Goal: Task Accomplishment & Management: Use online tool/utility

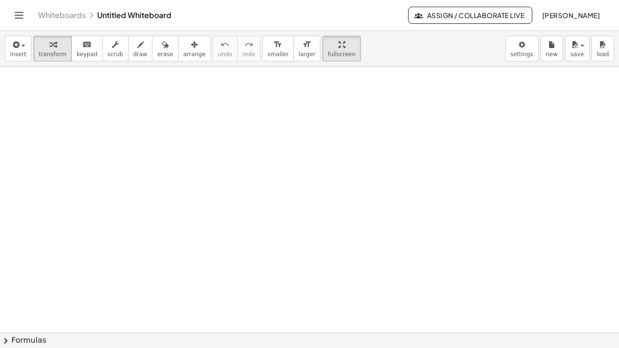
click at [409, 31] on div "insert select one: Math Expression Function Text Youtube Video Graphing Geometr…" at bounding box center [309, 49] width 619 height 36
click at [20, 51] on span "insert" at bounding box center [18, 54] width 16 height 7
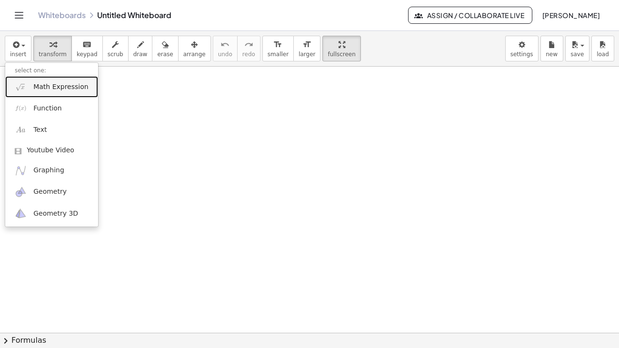
click at [32, 76] on link "Math Expression" at bounding box center [51, 86] width 93 height 21
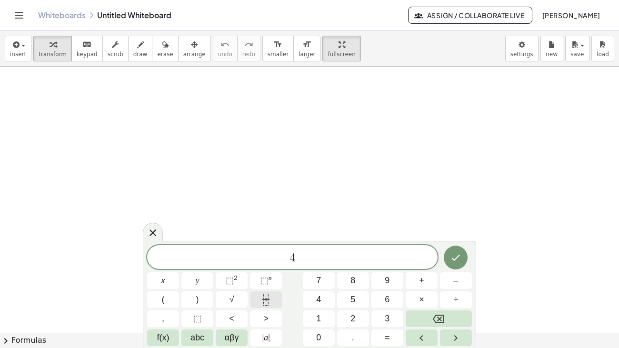
click at [261, 299] on icon "Fraction" at bounding box center [266, 300] width 12 height 12
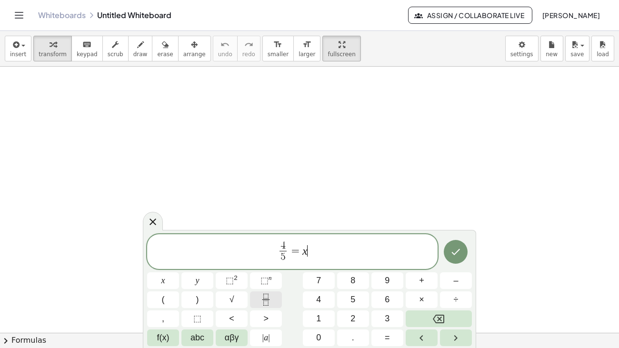
click at [268, 303] on icon "Fraction" at bounding box center [266, 300] width 12 height 12
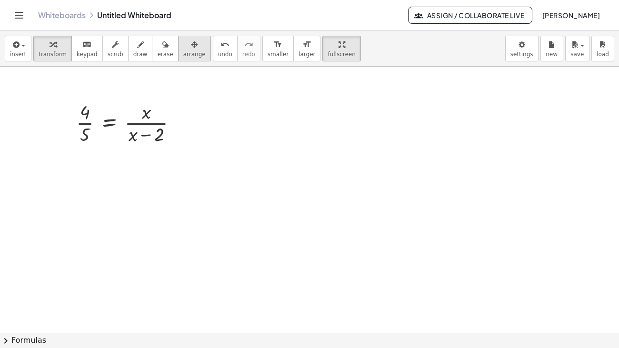
click at [183, 39] on div "button" at bounding box center [194, 44] width 22 height 11
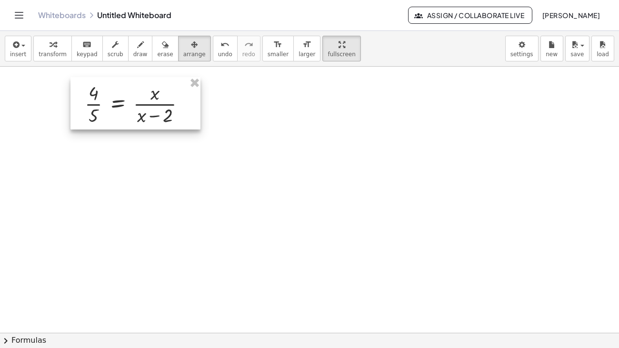
drag, startPoint x: 132, startPoint y: 89, endPoint x: 140, endPoint y: 70, distance: 20.5
click at [140, 77] on div at bounding box center [135, 103] width 130 height 52
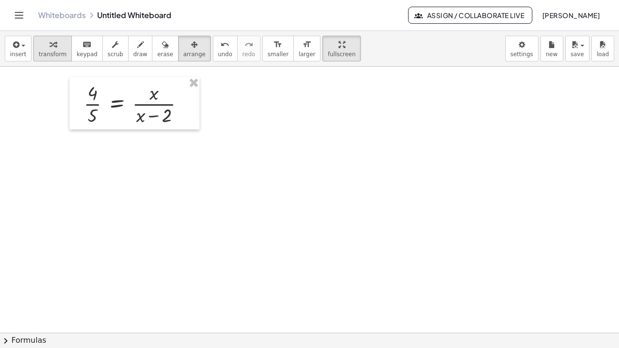
click at [41, 39] on div "button" at bounding box center [53, 44] width 28 height 11
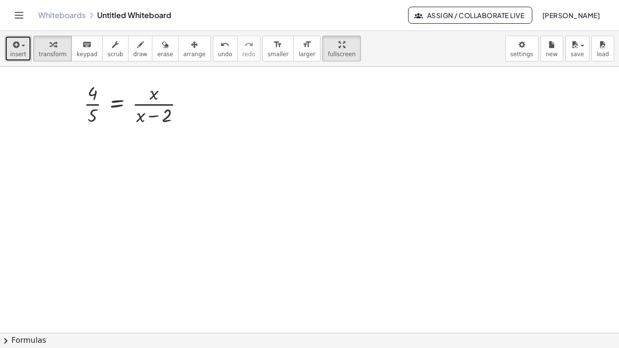
click at [18, 51] on span "insert" at bounding box center [18, 54] width 16 height 7
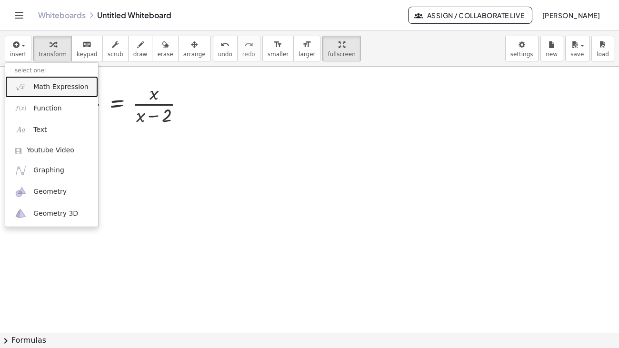
click at [42, 82] on span "Math Expression" at bounding box center [60, 87] width 55 height 10
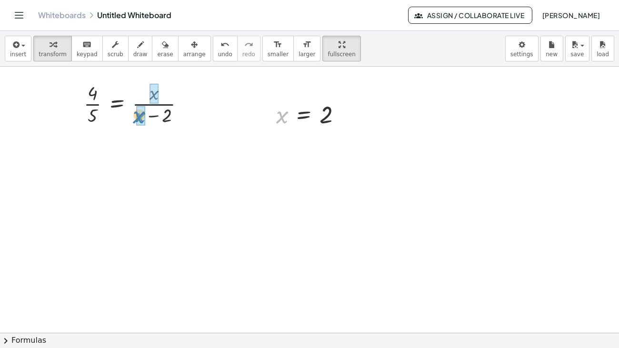
drag, startPoint x: 284, startPoint y: 86, endPoint x: 140, endPoint y: 86, distance: 143.3
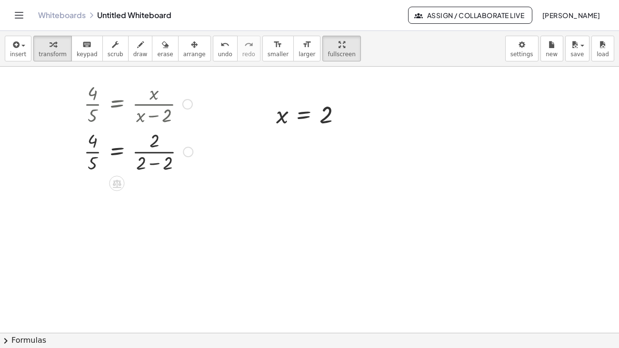
click at [151, 133] on div at bounding box center [138, 151] width 119 height 48
click at [140, 175] on div at bounding box center [138, 199] width 119 height 48
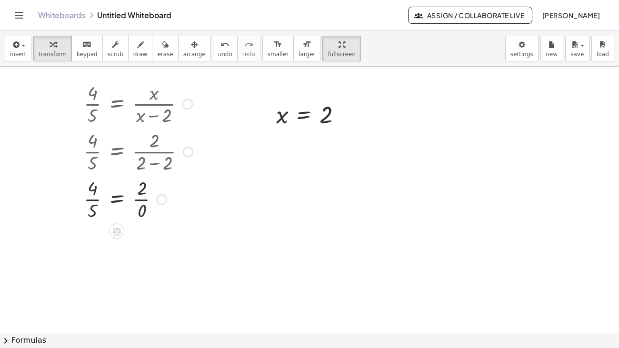
click at [140, 175] on div at bounding box center [138, 199] width 119 height 48
click at [218, 51] on span "undo" at bounding box center [225, 54] width 14 height 7
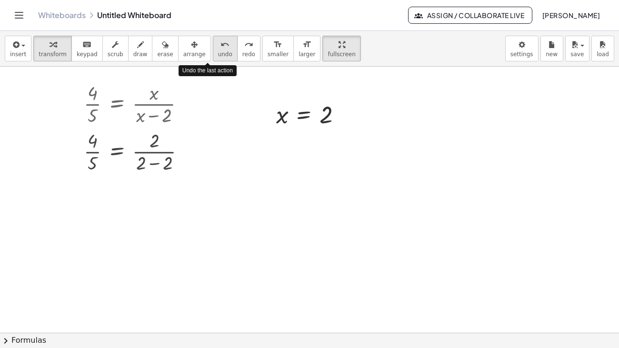
click at [218, 51] on span "undo" at bounding box center [225, 54] width 14 height 7
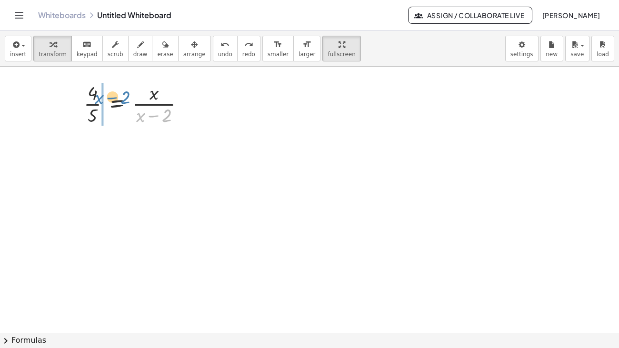
drag, startPoint x: 142, startPoint y: 88, endPoint x: 100, endPoint y: 70, distance: 45.2
click at [100, 80] on div at bounding box center [138, 104] width 118 height 48
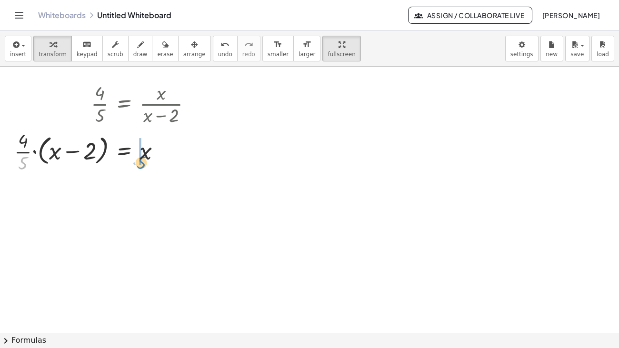
drag, startPoint x: 22, startPoint y: 133, endPoint x: 140, endPoint y: 133, distance: 118.1
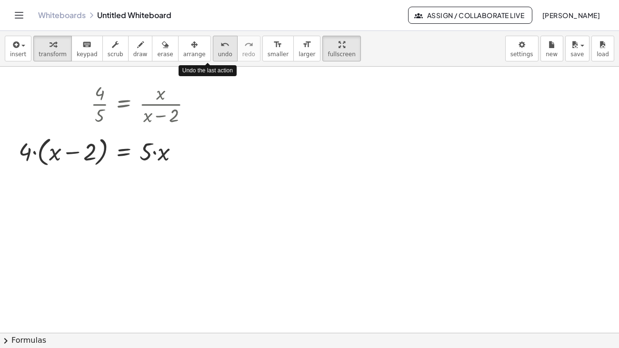
click at [218, 39] on div "undo" at bounding box center [225, 44] width 14 height 11
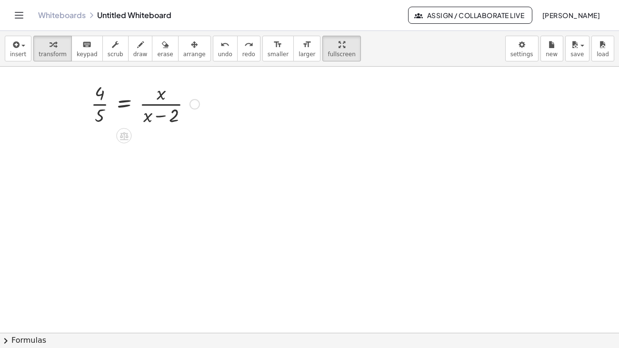
click at [193, 99] on div at bounding box center [195, 104] width 10 height 10
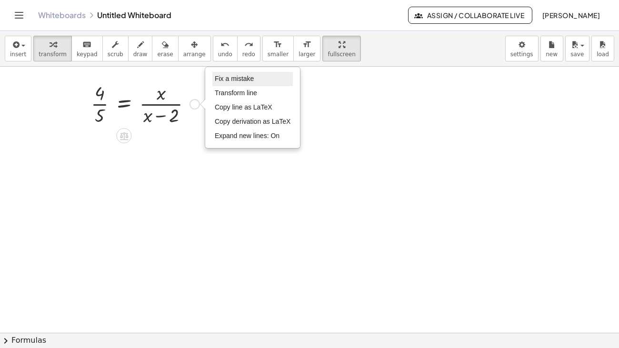
click at [237, 75] on span "Fix a mistake" at bounding box center [234, 79] width 39 height 8
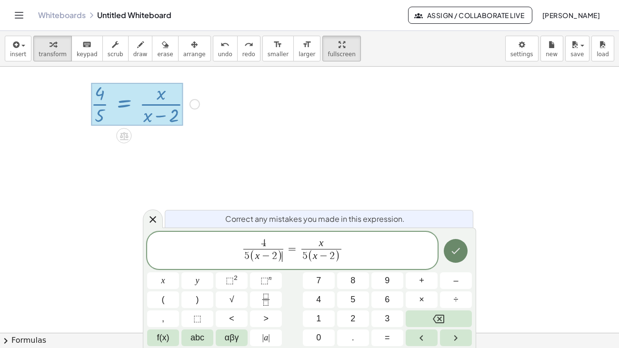
click at [456, 245] on icon "Done" at bounding box center [455, 250] width 11 height 11
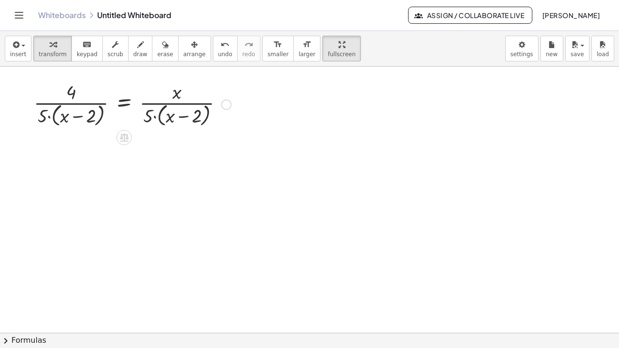
click at [223, 100] on div "Fix a mistake Transform line Copy line as LaTeX Copy derivation as LaTeX Expand…" at bounding box center [226, 105] width 10 height 10
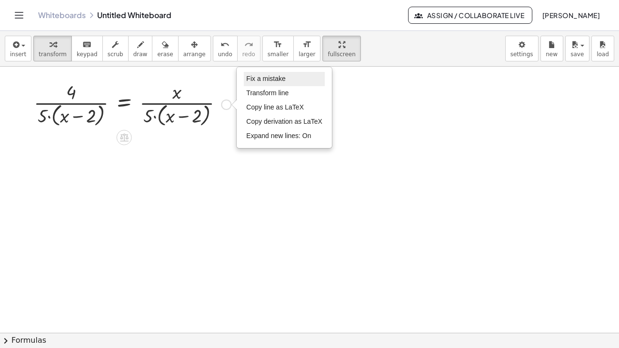
click at [264, 72] on li "Fix a mistake" at bounding box center [284, 79] width 81 height 14
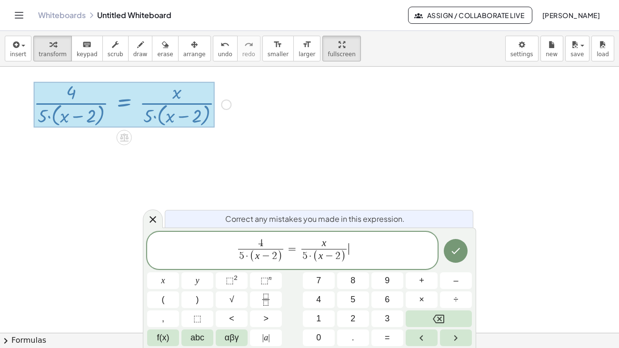
click at [286, 238] on span "4 5 · ( x − 2 ) ​ = x 5 · ( x − 2 ) ​ ​" at bounding box center [292, 251] width 290 height 27
click at [275, 242] on span "4" at bounding box center [261, 244] width 46 height 10
click at [324, 244] on var "x" at bounding box center [324, 242] width 5 height 11
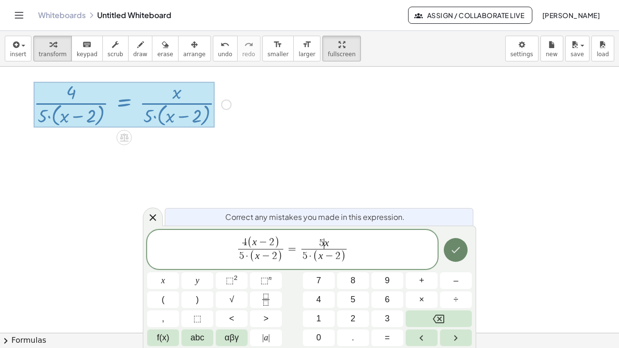
click at [454, 255] on icon "Done" at bounding box center [455, 249] width 11 height 11
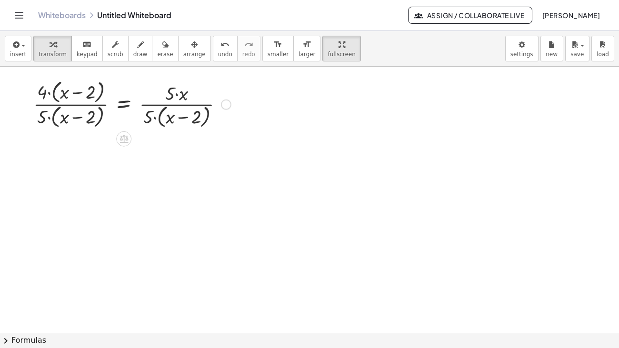
click at [224, 100] on div "Fix a mistake Transform line Copy line as LaTeX Copy derivation as LaTeX Expand…" at bounding box center [226, 105] width 10 height 10
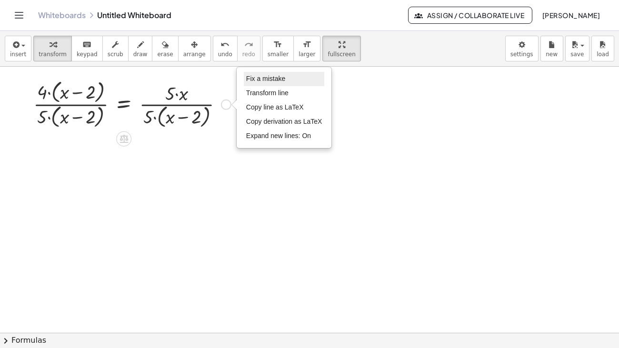
click at [268, 75] on span "Fix a mistake" at bounding box center [265, 79] width 39 height 8
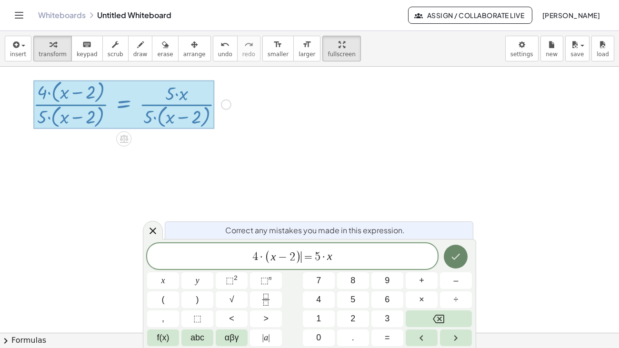
click at [455, 247] on button "Done" at bounding box center [456, 257] width 24 height 24
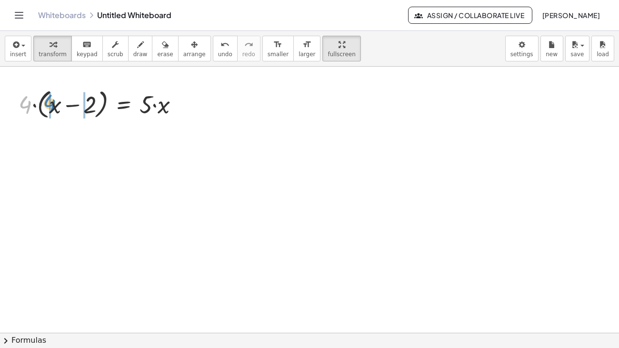
drag, startPoint x: 21, startPoint y: 77, endPoint x: 47, endPoint y: 77, distance: 25.7
click at [47, 86] on div at bounding box center [103, 104] width 178 height 36
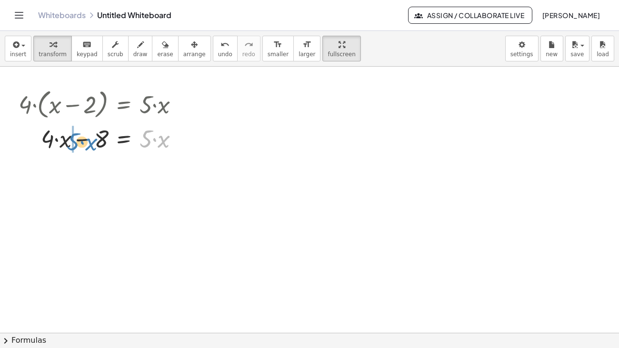
drag, startPoint x: 143, startPoint y: 113, endPoint x: 70, endPoint y: 117, distance: 73.4
click at [70, 121] on div at bounding box center [103, 137] width 178 height 32
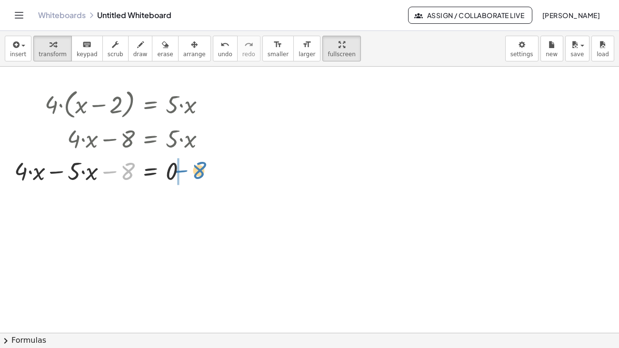
drag, startPoint x: 126, startPoint y: 142, endPoint x: 198, endPoint y: 142, distance: 71.4
click at [198, 154] on div at bounding box center [114, 170] width 208 height 32
click at [91, 154] on div at bounding box center [129, 170] width 178 height 32
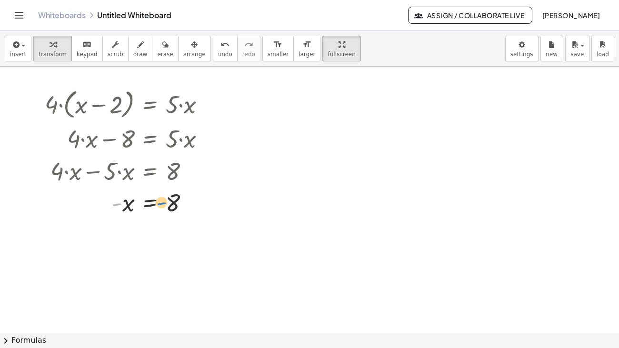
drag, startPoint x: 115, startPoint y: 174, endPoint x: 160, endPoint y: 174, distance: 44.8
click at [160, 187] on div at bounding box center [129, 202] width 178 height 31
drag, startPoint x: 115, startPoint y: 174, endPoint x: 166, endPoint y: 181, distance: 52.0
click at [17, 39] on icon "button" at bounding box center [15, 44] width 9 height 11
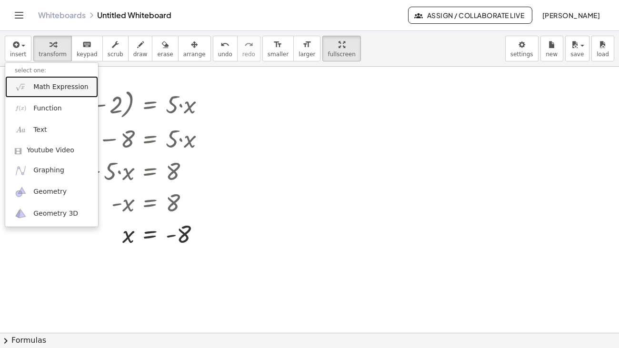
click at [27, 76] on link "Math Expression" at bounding box center [51, 86] width 93 height 21
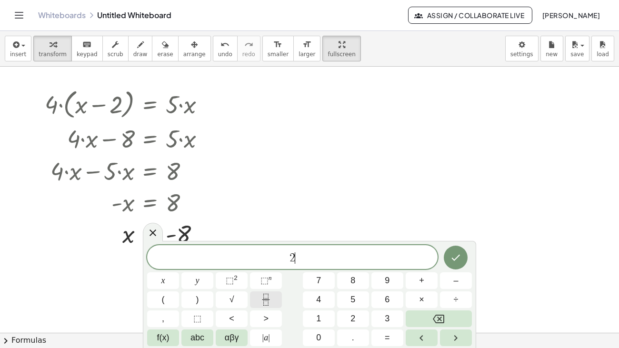
click at [262, 296] on icon "Fraction" at bounding box center [266, 300] width 12 height 12
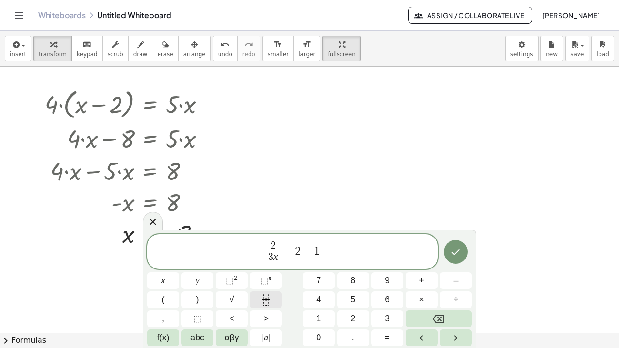
click at [261, 300] on icon "Fraction" at bounding box center [266, 300] width 12 height 12
click at [451, 257] on icon "Done" at bounding box center [455, 251] width 11 height 11
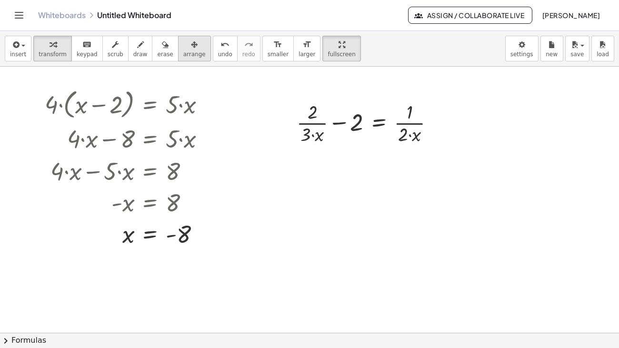
click at [183, 39] on div "button" at bounding box center [194, 44] width 22 height 11
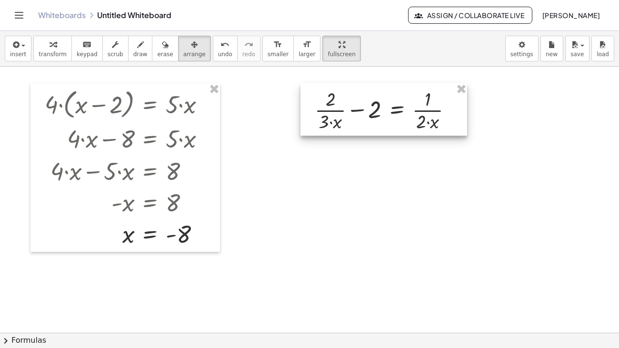
drag, startPoint x: 350, startPoint y: 100, endPoint x: 368, endPoint y: 87, distance: 22.2
click at [368, 87] on div at bounding box center [383, 109] width 167 height 52
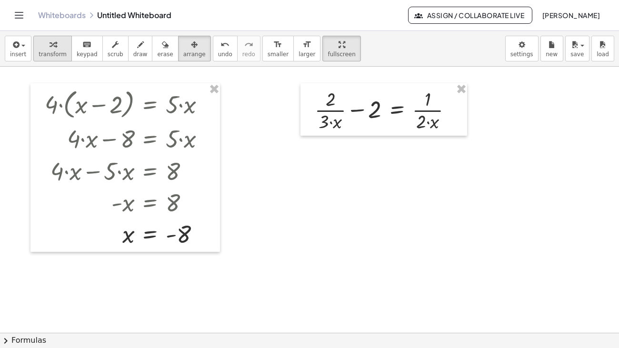
click at [50, 39] on icon "button" at bounding box center [53, 44] width 7 height 11
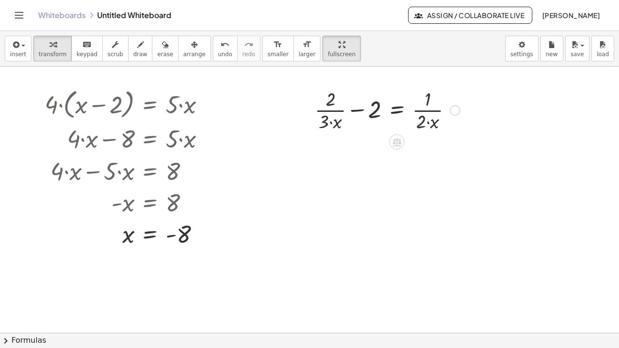
click at [455, 105] on div at bounding box center [455, 110] width 10 height 10
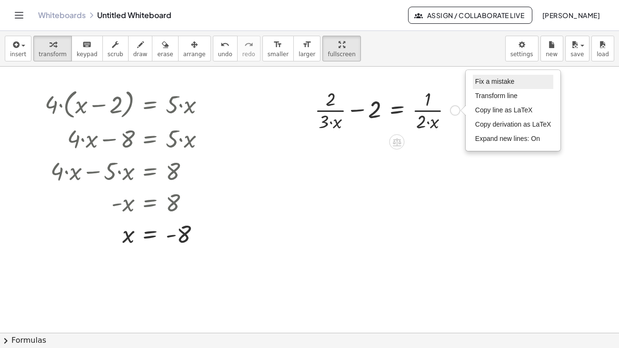
click at [492, 78] on span "Fix a mistake" at bounding box center [494, 82] width 39 height 8
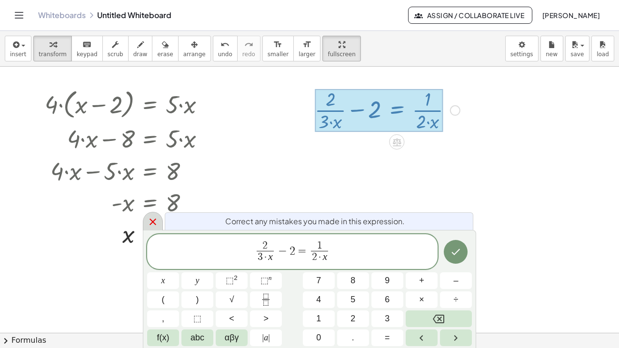
click at [148, 222] on icon at bounding box center [152, 221] width 11 height 11
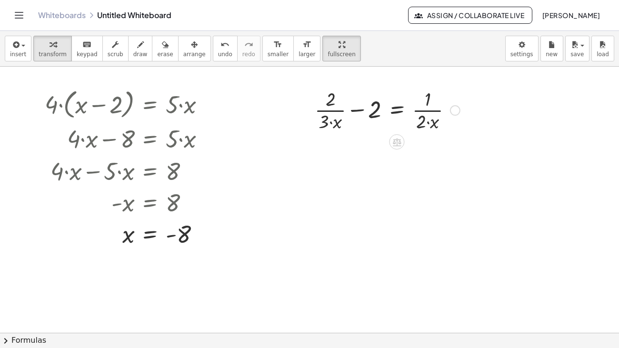
click at [454, 105] on div "Fix a mistake Transform line Copy line as LaTeX Copy derivation as LaTeX Expand…" at bounding box center [455, 110] width 10 height 10
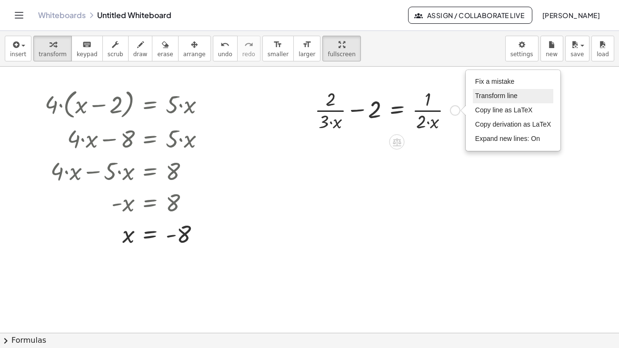
click at [489, 92] on span "Transform line" at bounding box center [496, 96] width 42 height 8
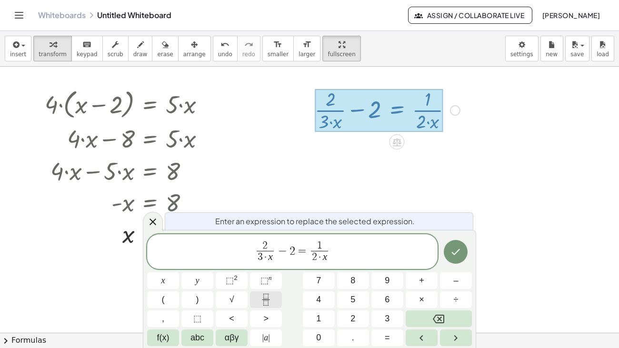
click at [258, 302] on button "Fraction" at bounding box center [266, 299] width 32 height 17
click at [460, 255] on icon "Done" at bounding box center [455, 251] width 11 height 11
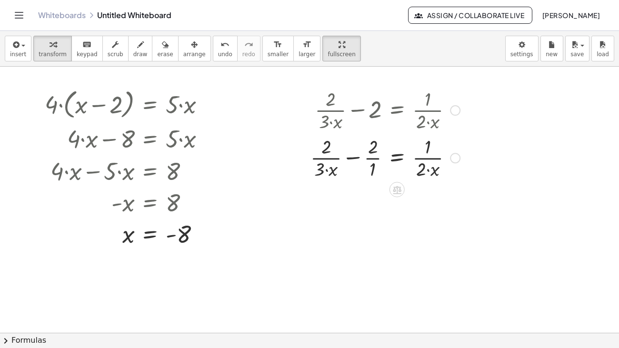
click at [455, 153] on div "Fix a mistake Transform line Copy line as LaTeX Copy derivation as LaTeX Expand…" at bounding box center [455, 158] width 10 height 10
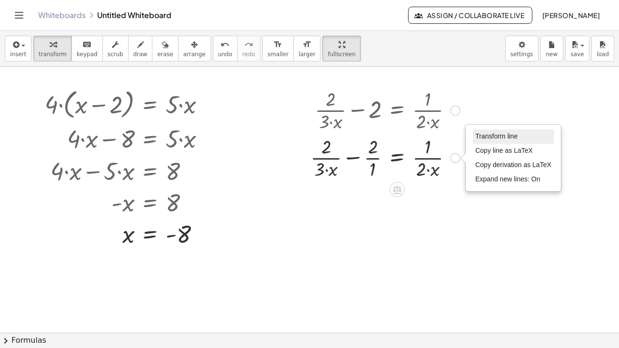
click at [485, 132] on span "Transform line" at bounding box center [496, 136] width 42 height 8
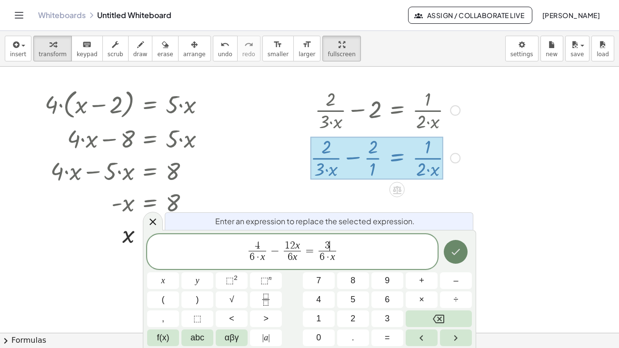
click at [450, 254] on icon "Done" at bounding box center [455, 251] width 11 height 11
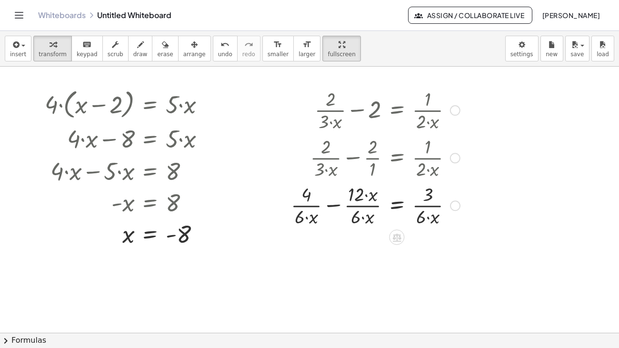
click at [454, 200] on div "Transform line Copy line as LaTeX Copy derivation as LaTeX Expand new lines: On" at bounding box center [455, 205] width 10 height 10
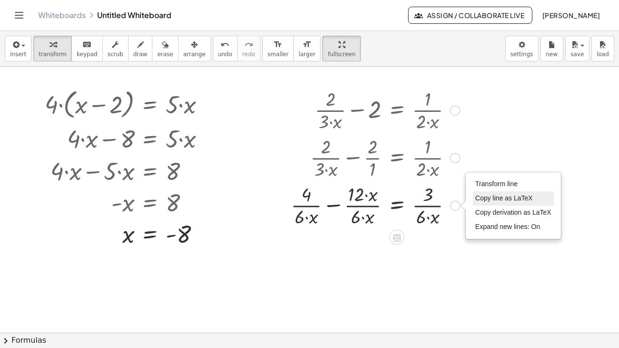
click at [493, 194] on span "Copy line as LaTeX" at bounding box center [504, 198] width 58 height 8
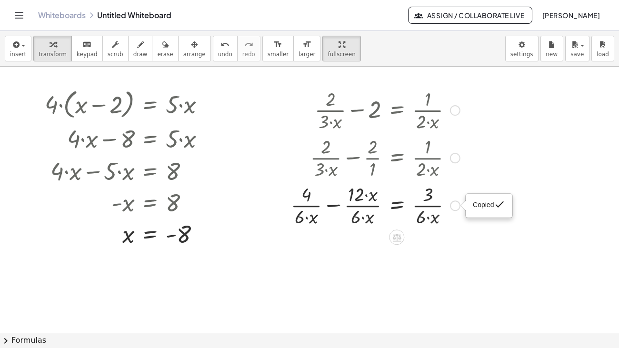
click at [452, 200] on div "Copied done" at bounding box center [455, 205] width 10 height 10
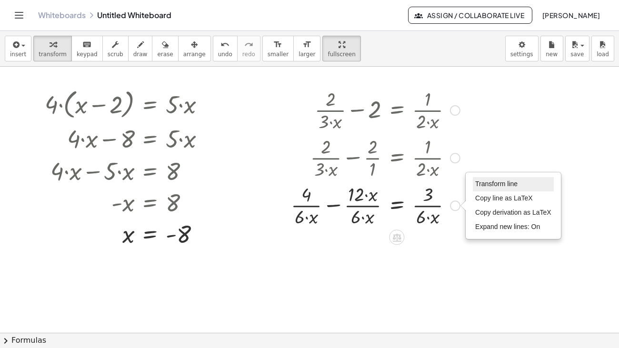
click at [481, 180] on span "Transform line" at bounding box center [496, 184] width 42 height 8
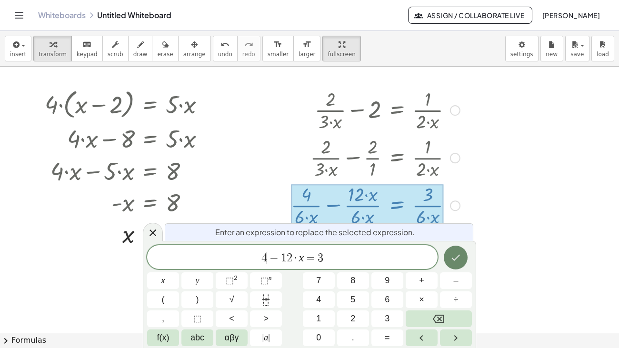
click at [460, 255] on icon "Done" at bounding box center [456, 258] width 9 height 6
click at [453, 263] on button "Done" at bounding box center [456, 258] width 24 height 24
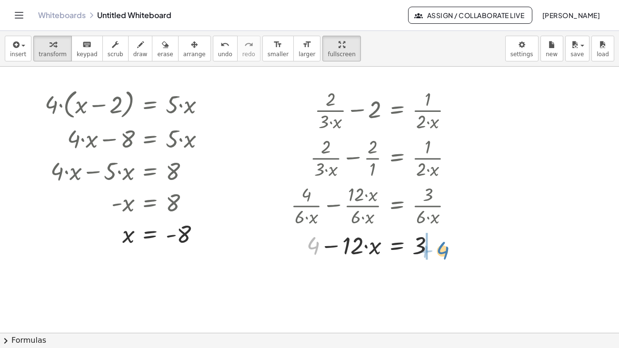
drag, startPoint x: 314, startPoint y: 220, endPoint x: 444, endPoint y: 225, distance: 129.6
click at [444, 229] on div at bounding box center [375, 245] width 179 height 32
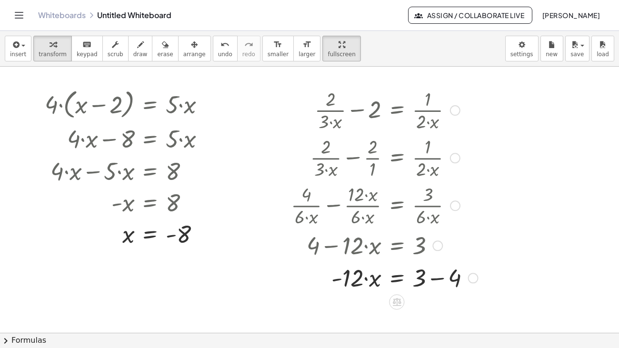
click at [438, 261] on div at bounding box center [384, 277] width 197 height 32
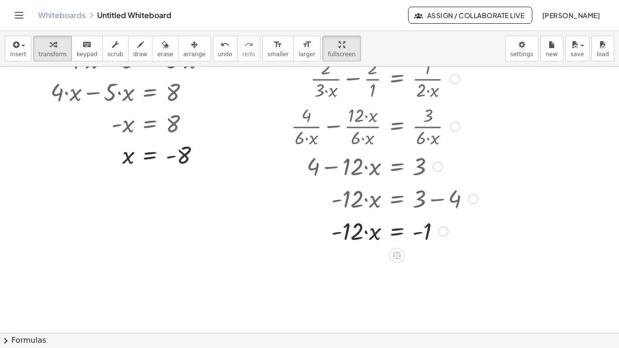
scroll to position [80, 0]
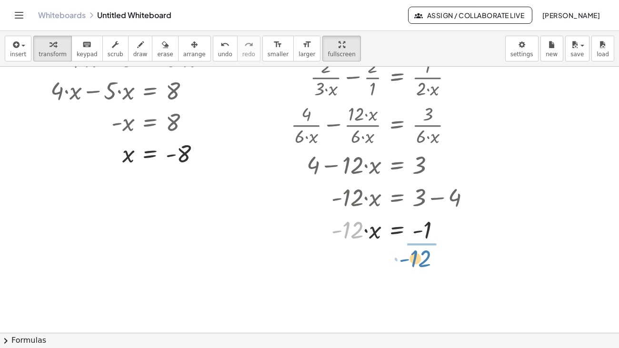
drag, startPoint x: 353, startPoint y: 202, endPoint x: 422, endPoint y: 230, distance: 73.9
click at [422, 230] on div "· 4 · ( + x − 2 ) = · 5 · x + · 4 · x − · 4 · 2 = · 5 · x + · 4 · x − 8 = · 5 ·…" at bounding box center [309, 252] width 619 height 532
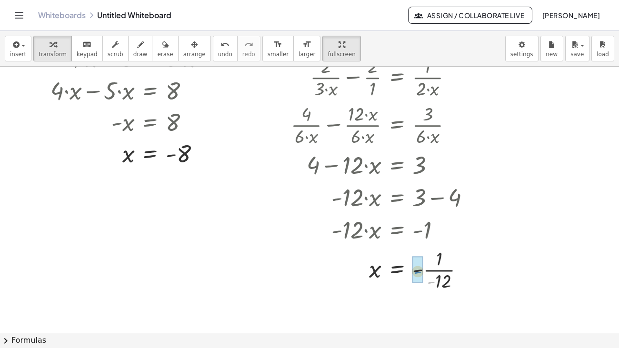
drag, startPoint x: 430, startPoint y: 250, endPoint x: 416, endPoint y: 240, distance: 16.7
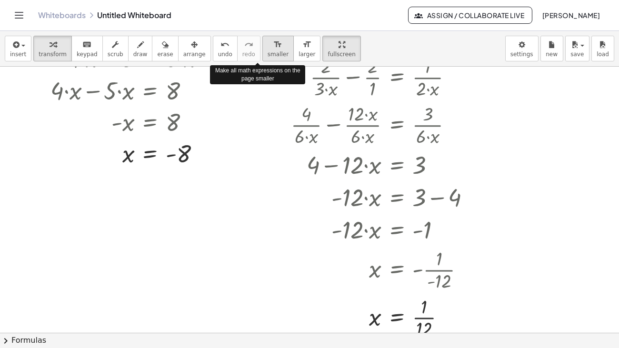
click at [268, 51] on span "smaller" at bounding box center [278, 54] width 21 height 7
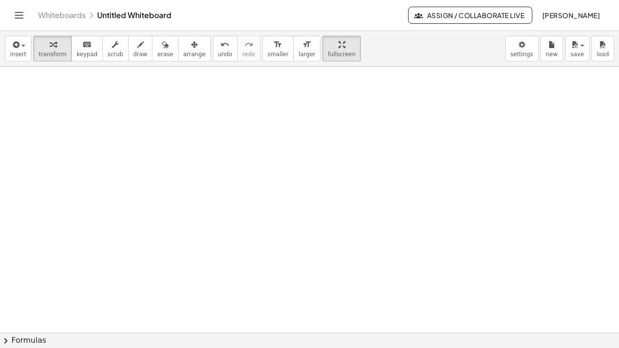
scroll to position [309, 0]
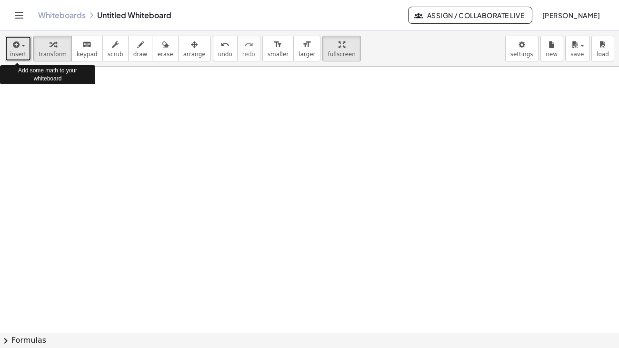
click at [9, 36] on button "insert" at bounding box center [18, 49] width 27 height 26
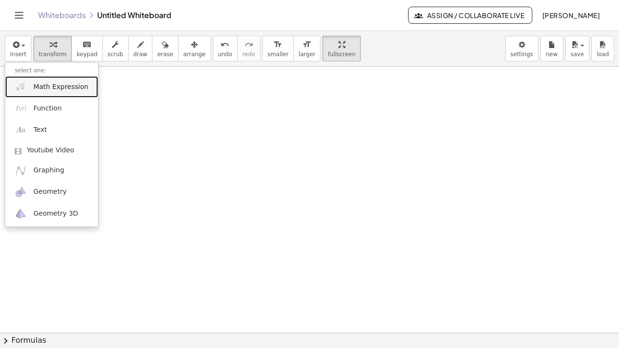
click at [28, 76] on link "Math Expression" at bounding box center [51, 86] width 93 height 21
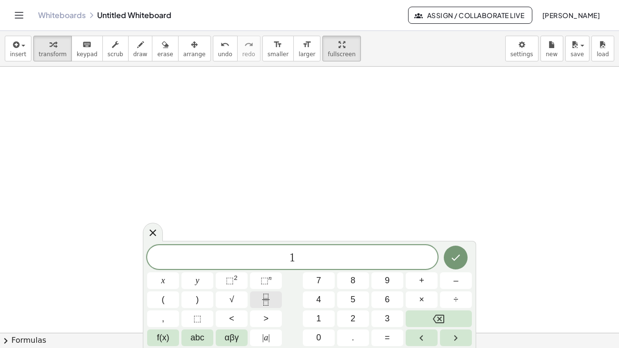
click at [270, 302] on icon "Fraction" at bounding box center [266, 300] width 12 height 12
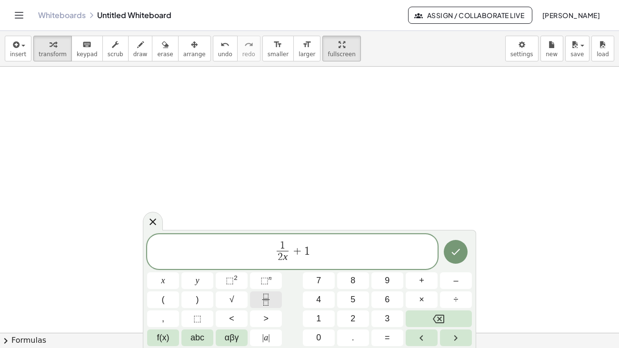
click at [266, 303] on icon "Fraction" at bounding box center [266, 300] width 12 height 12
click at [271, 304] on icon "Fraction" at bounding box center [266, 300] width 12 height 12
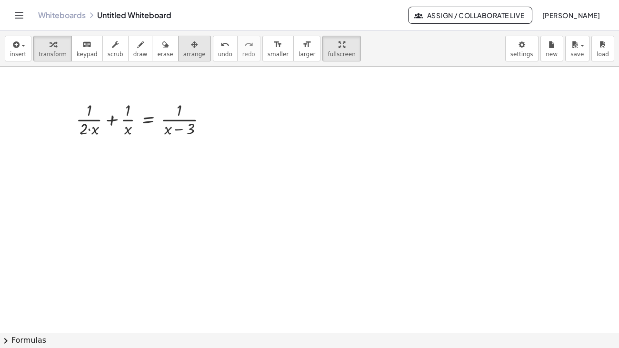
click at [183, 39] on div "button" at bounding box center [194, 44] width 22 height 11
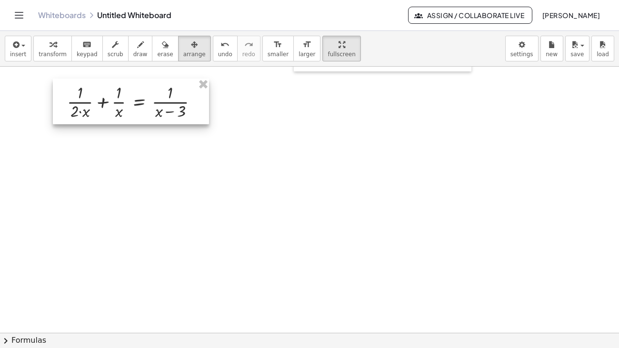
drag, startPoint x: 136, startPoint y: 83, endPoint x: 127, endPoint y: 64, distance: 20.9
click at [127, 79] on div at bounding box center [131, 102] width 156 height 46
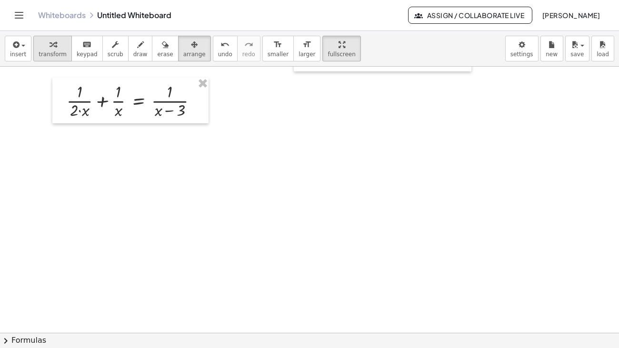
click at [59, 51] on span "transform" at bounding box center [53, 54] width 28 height 7
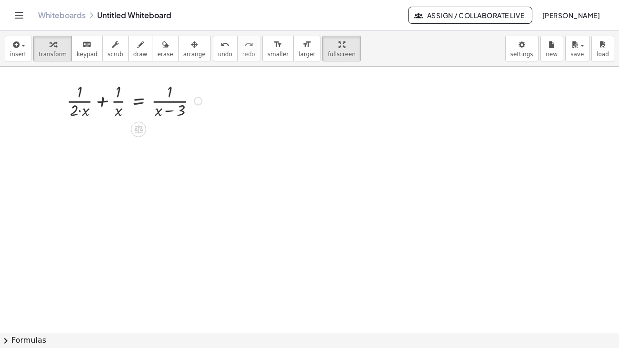
click at [196, 97] on div at bounding box center [198, 101] width 9 height 9
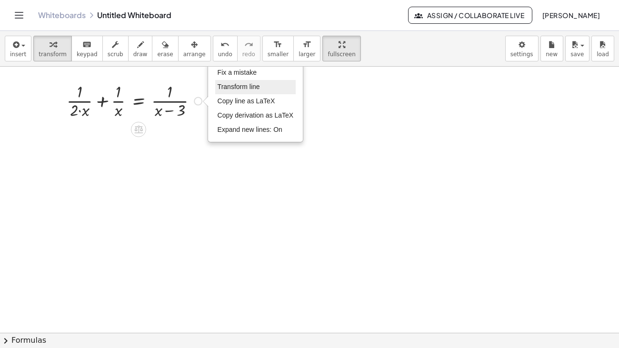
click at [237, 83] on span "Transform line" at bounding box center [239, 87] width 42 height 8
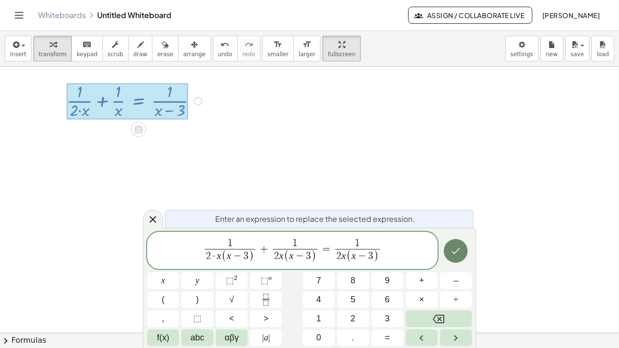
click at [457, 253] on icon "Done" at bounding box center [455, 250] width 11 height 11
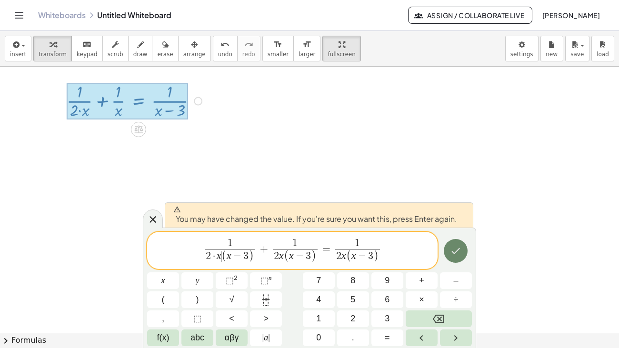
click at [461, 247] on icon "Done" at bounding box center [455, 250] width 11 height 11
click at [461, 247] on div at bounding box center [309, 203] width 619 height 891
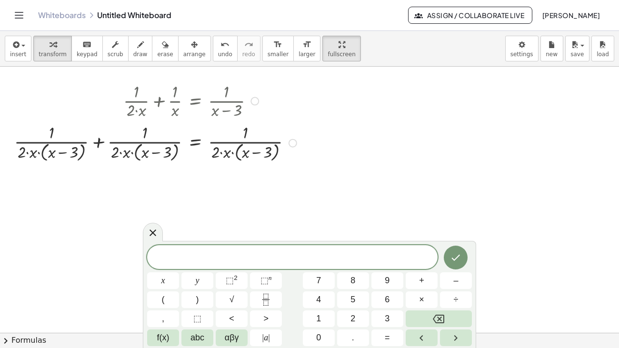
click at [296, 139] on div "Fix a mistake Transform line Copy line as LaTeX Copy derivation as LaTeX Expand…" at bounding box center [293, 143] width 9 height 9
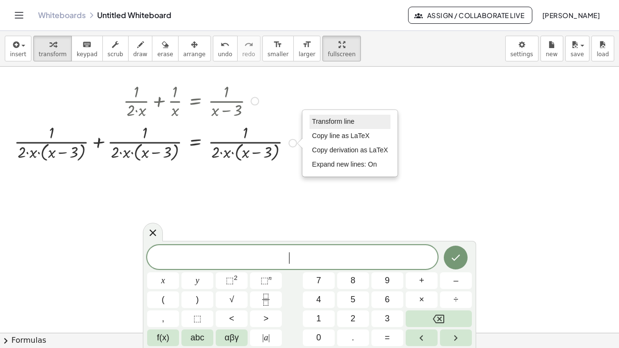
click at [326, 118] on span "Transform line" at bounding box center [333, 122] width 42 height 8
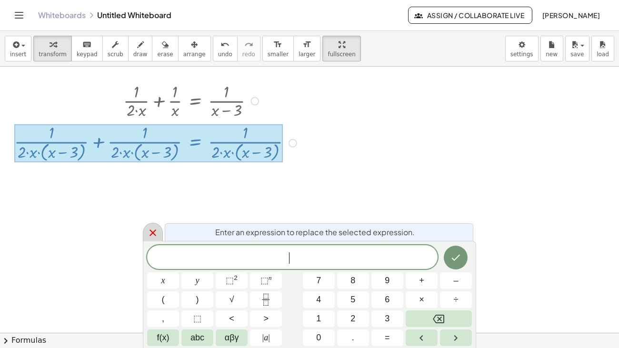
click at [154, 233] on icon at bounding box center [152, 232] width 11 height 11
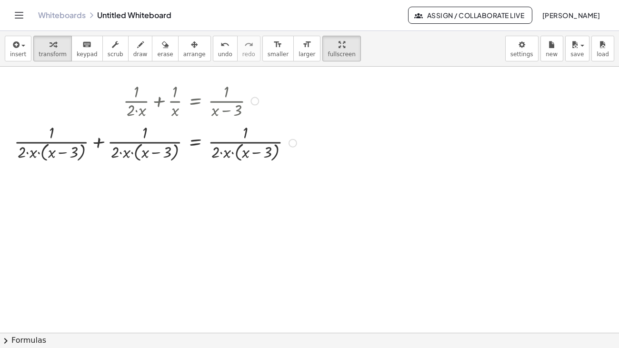
click at [292, 139] on div "Transform line Copy line as LaTeX Copy derivation as LaTeX Expand new lines: On" at bounding box center [293, 143] width 9 height 9
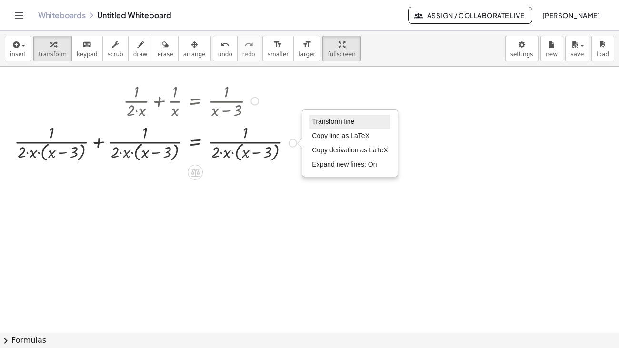
click at [320, 115] on li "Transform line" at bounding box center [350, 122] width 81 height 14
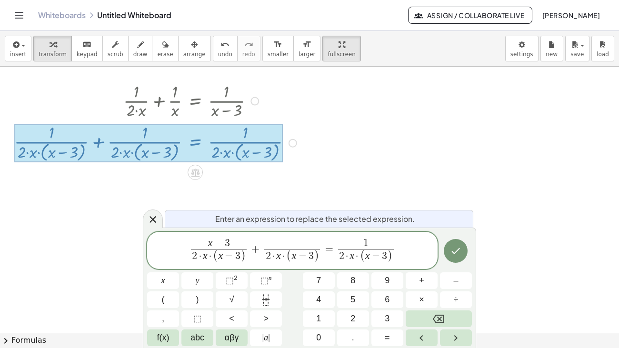
click at [151, 124] on div at bounding box center [148, 143] width 269 height 38
click at [371, 240] on span "1" at bounding box center [366, 244] width 56 height 10
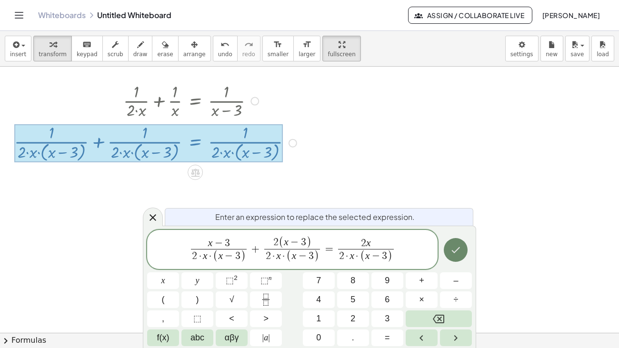
click at [456, 250] on icon "Done" at bounding box center [456, 250] width 9 height 6
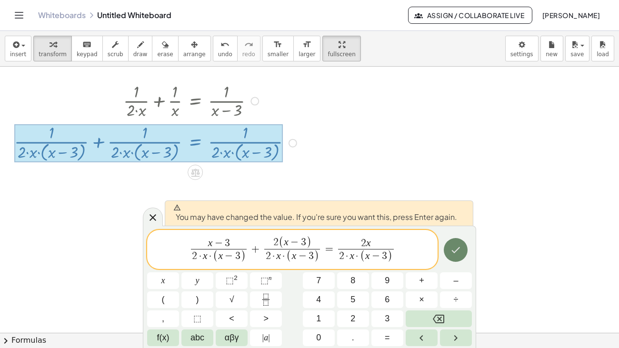
click at [456, 250] on icon "Done" at bounding box center [456, 250] width 9 height 6
click at [456, 250] on div at bounding box center [309, 203] width 619 height 891
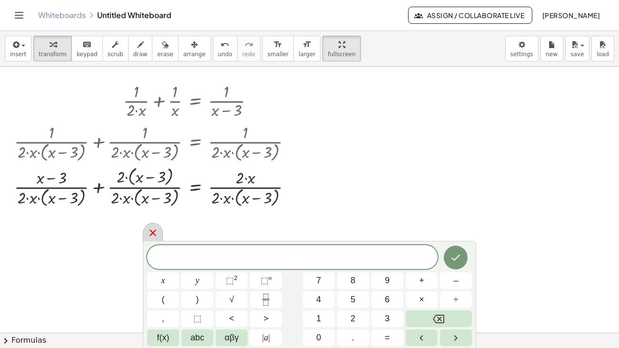
click at [149, 234] on icon at bounding box center [152, 232] width 11 height 11
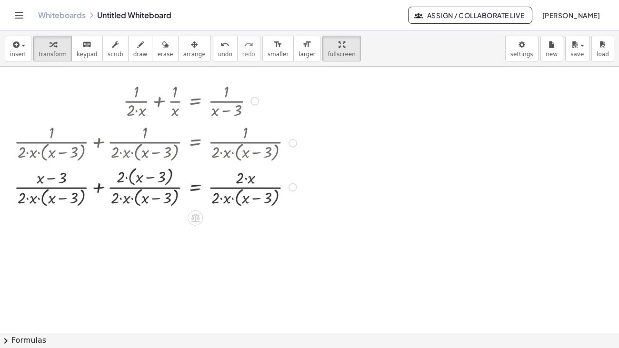
click at [292, 183] on div "Transform line Copy line as LaTeX Copy derivation as LaTeX Expand new lines: On" at bounding box center [293, 187] width 9 height 9
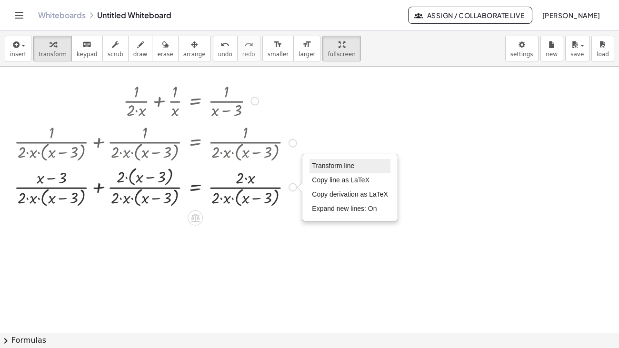
click at [327, 162] on span "Transform line" at bounding box center [333, 166] width 42 height 8
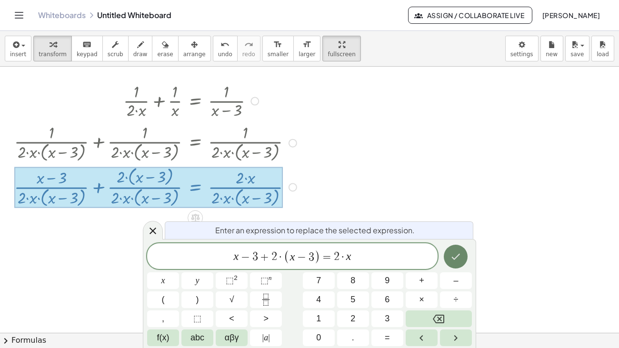
click at [460, 256] on icon "Done" at bounding box center [455, 256] width 11 height 11
click at [456, 253] on icon "Done" at bounding box center [455, 256] width 11 height 11
click at [455, 252] on div at bounding box center [309, 203] width 619 height 891
click at [455, 252] on icon "Done" at bounding box center [455, 256] width 11 height 11
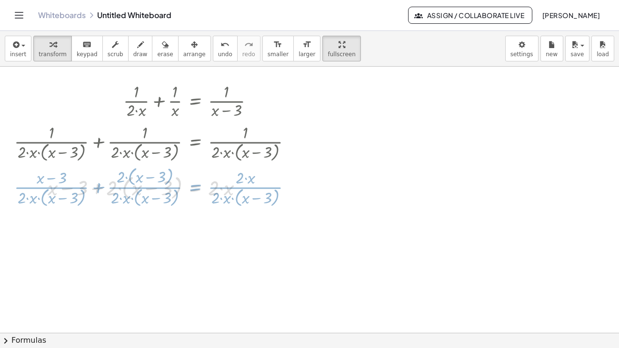
click at [455, 252] on div at bounding box center [309, 203] width 619 height 891
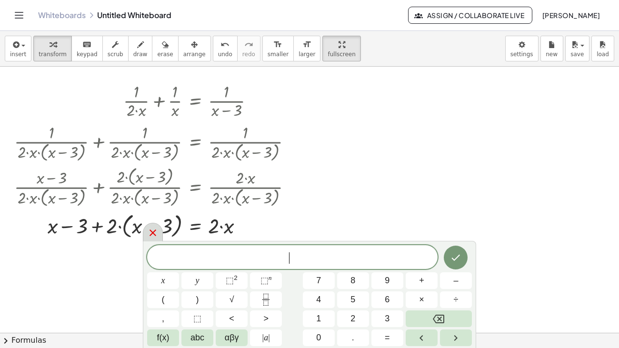
click at [145, 232] on div at bounding box center [153, 232] width 20 height 19
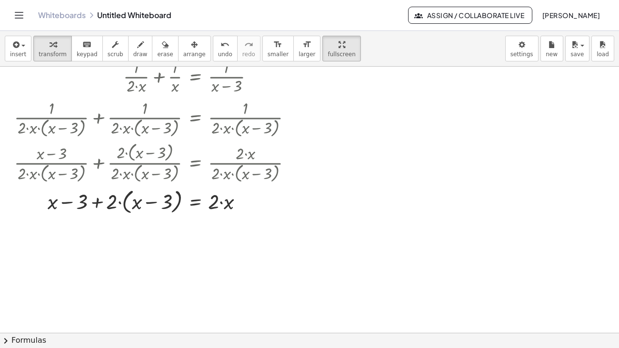
scroll to position [330, 0]
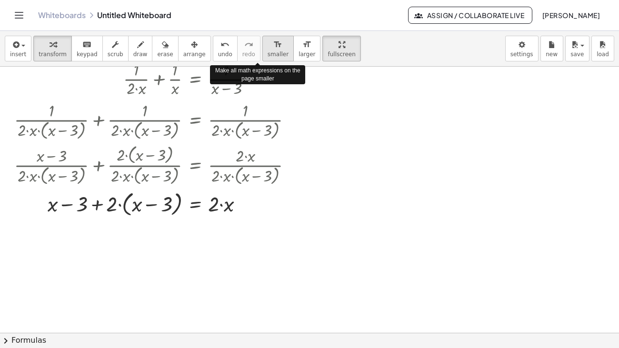
click at [268, 51] on span "smaller" at bounding box center [278, 54] width 21 height 7
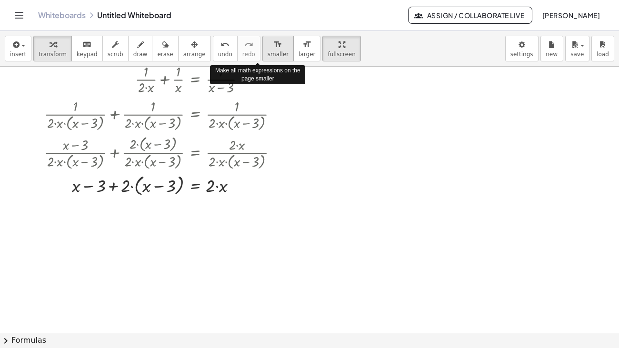
click at [268, 51] on span "smaller" at bounding box center [278, 54] width 21 height 7
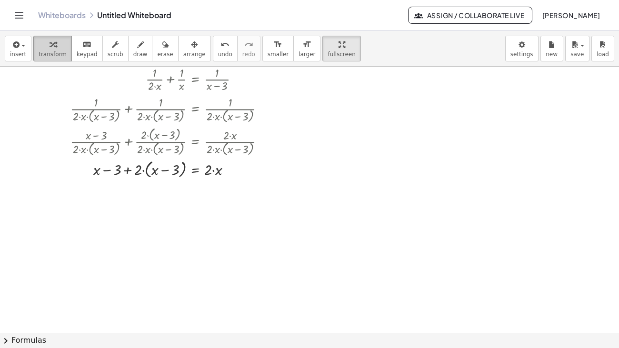
click at [57, 51] on span "transform" at bounding box center [53, 54] width 28 height 7
click at [191, 39] on icon "button" at bounding box center [194, 44] width 7 height 11
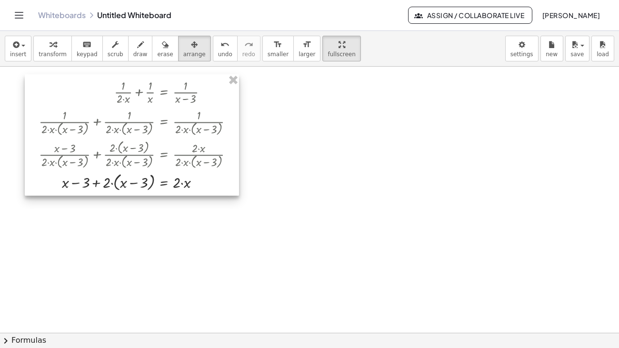
drag, startPoint x: 155, startPoint y: 90, endPoint x: 123, endPoint y: 103, distance: 34.4
click at [123, 103] on div at bounding box center [132, 134] width 214 height 121
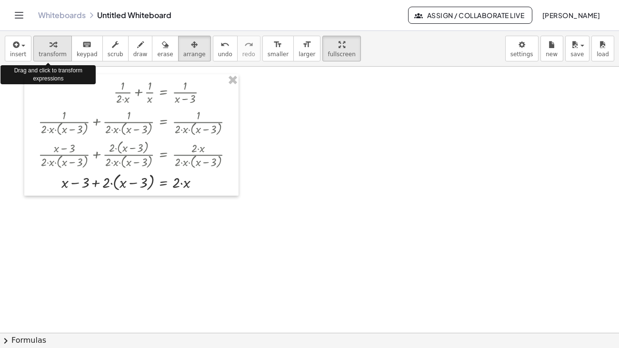
click at [48, 51] on span "transform" at bounding box center [53, 54] width 28 height 7
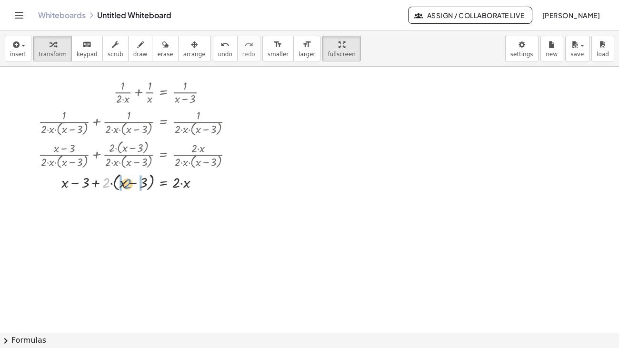
drag, startPoint x: 105, startPoint y: 154, endPoint x: 127, endPoint y: 155, distance: 21.4
click at [127, 170] on div at bounding box center [140, 181] width 212 height 23
drag, startPoint x: 100, startPoint y: 172, endPoint x: 208, endPoint y: 171, distance: 108.6
click at [208, 193] on div at bounding box center [140, 203] width 212 height 21
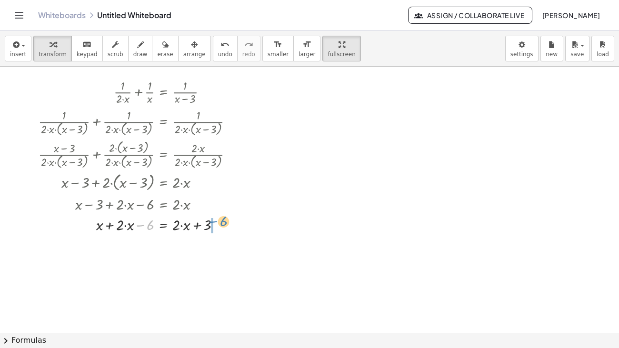
drag, startPoint x: 146, startPoint y: 196, endPoint x: 219, endPoint y: 193, distance: 72.9
click at [219, 214] on div at bounding box center [140, 224] width 212 height 21
drag, startPoint x: 177, startPoint y: 195, endPoint x: 153, endPoint y: 196, distance: 23.3
click at [153, 214] on div at bounding box center [142, 224] width 217 height 21
drag, startPoint x: 141, startPoint y: 192, endPoint x: 108, endPoint y: 190, distance: 32.9
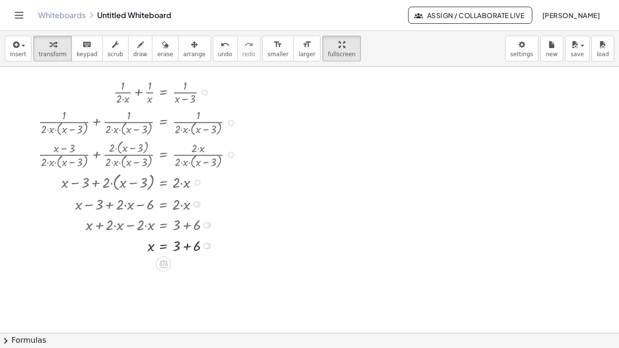
click at [186, 235] on div at bounding box center [140, 245] width 212 height 21
click at [27, 36] on button "insert" at bounding box center [18, 49] width 27 height 26
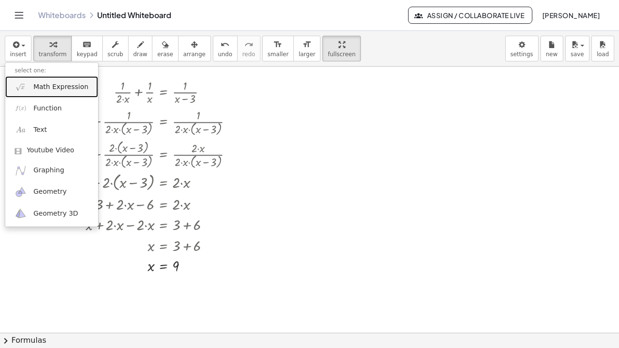
click at [32, 76] on link "Math Expression" at bounding box center [51, 86] width 93 height 21
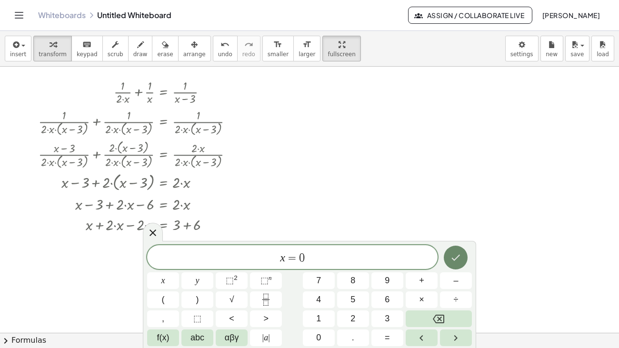
click at [448, 257] on button "Done" at bounding box center [456, 258] width 24 height 24
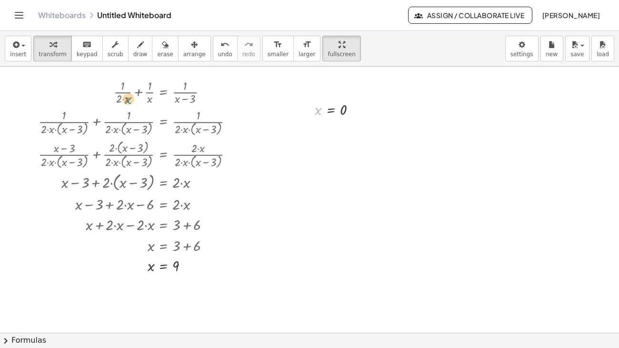
drag, startPoint x: 319, startPoint y: 80, endPoint x: 128, endPoint y: 70, distance: 190.8
drag, startPoint x: 318, startPoint y: 80, endPoint x: 125, endPoint y: 69, distance: 193.2
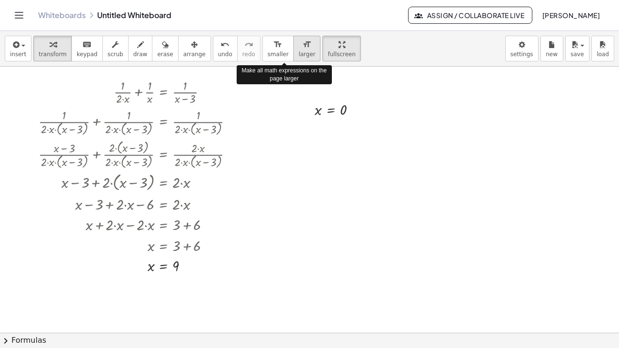
click at [302, 39] on icon "format_size" at bounding box center [306, 44] width 9 height 11
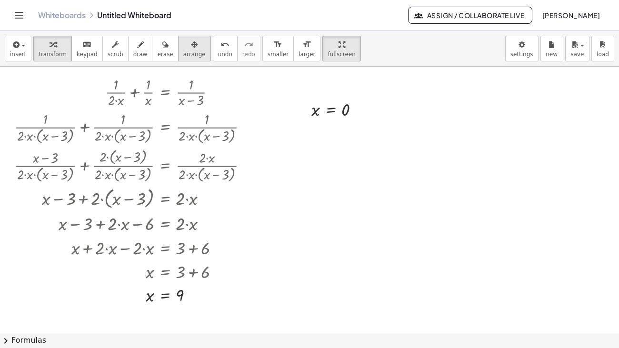
click at [185, 39] on div "button" at bounding box center [194, 44] width 22 height 11
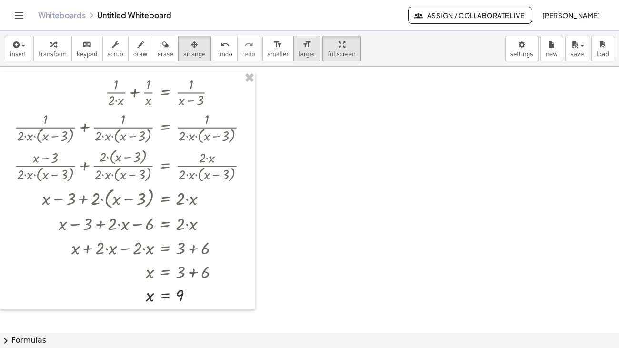
click at [293, 36] on button "format_size larger" at bounding box center [306, 49] width 27 height 26
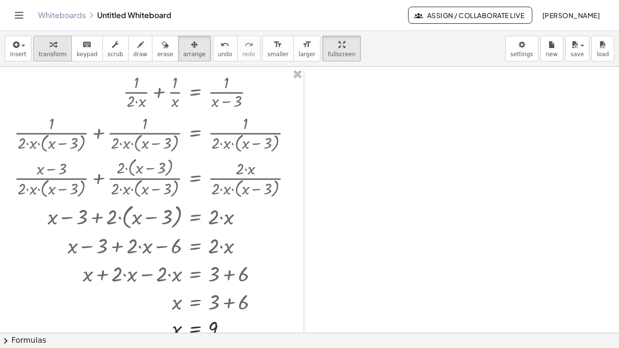
click at [48, 51] on span "transform" at bounding box center [53, 54] width 28 height 7
click at [183, 39] on div "button" at bounding box center [194, 44] width 22 height 11
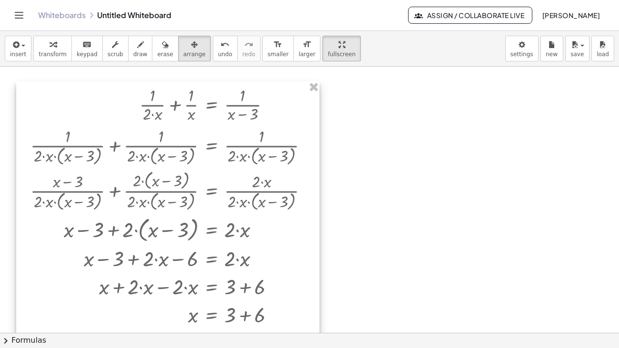
drag, startPoint x: 148, startPoint y: 123, endPoint x: 165, endPoint y: 135, distance: 20.8
click at [165, 135] on div at bounding box center [167, 219] width 303 height 276
click at [52, 51] on span "transform" at bounding box center [53, 54] width 28 height 7
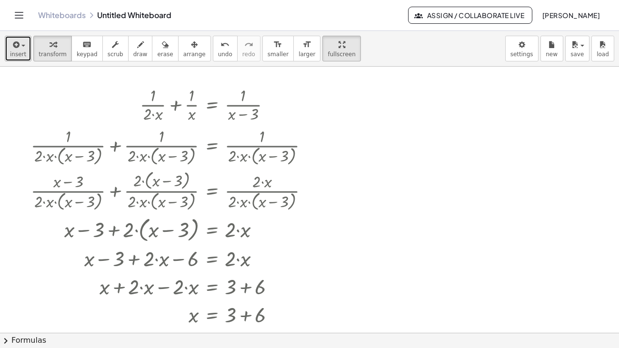
click at [17, 39] on icon "button" at bounding box center [15, 44] width 9 height 11
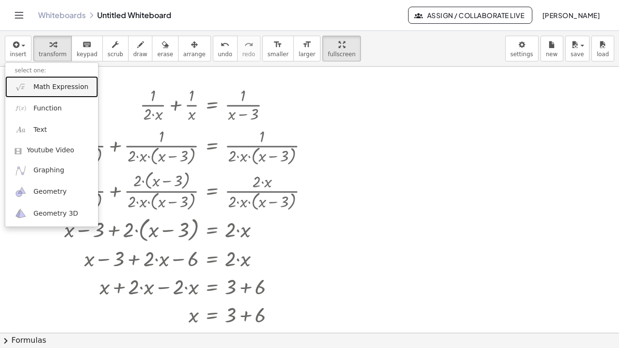
click at [41, 82] on span "Math Expression" at bounding box center [60, 87] width 55 height 10
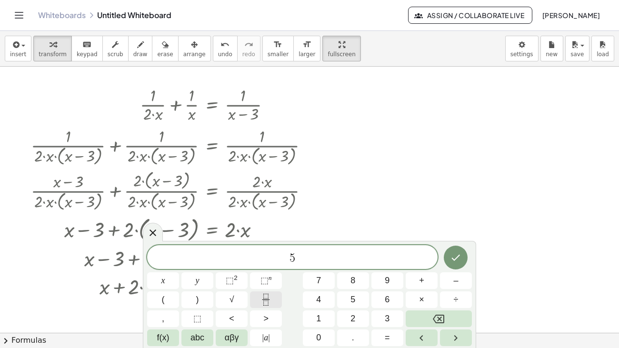
click at [265, 302] on icon "Fraction" at bounding box center [266, 300] width 12 height 12
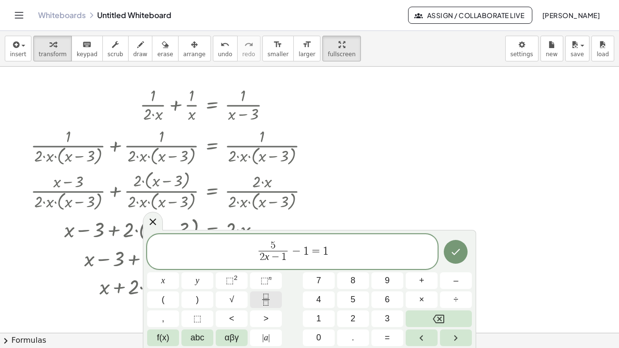
click at [262, 298] on icon "Fraction" at bounding box center [266, 300] width 12 height 12
click at [451, 247] on icon "Done" at bounding box center [455, 251] width 11 height 11
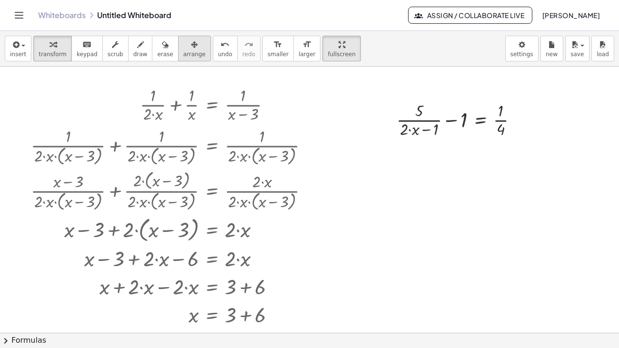
click at [183, 51] on span "arrange" at bounding box center [194, 54] width 22 height 7
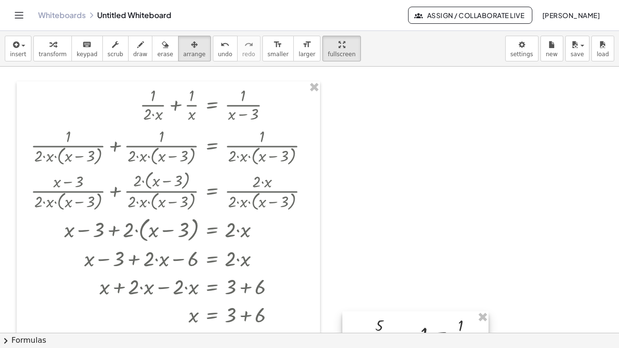
drag, startPoint x: 456, startPoint y: 104, endPoint x: 414, endPoint y: 323, distance: 223.6
click at [414, 323] on div at bounding box center [415, 334] width 146 height 46
click at [414, 323] on div at bounding box center [413, 340] width 146 height 46
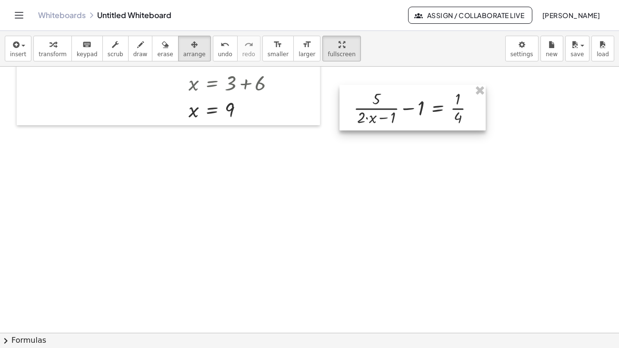
scroll to position [564, 0]
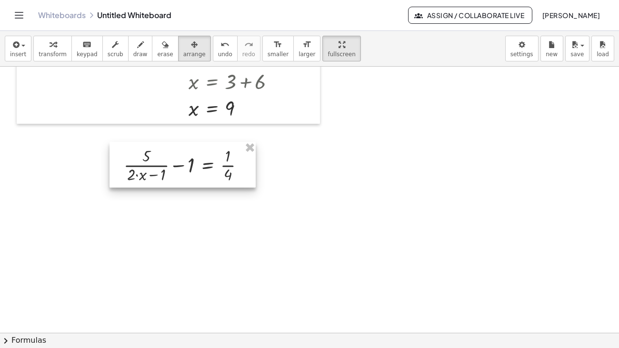
drag, startPoint x: 406, startPoint y: 72, endPoint x: 176, endPoint y: 131, distance: 237.3
click at [176, 142] on div at bounding box center [183, 165] width 146 height 46
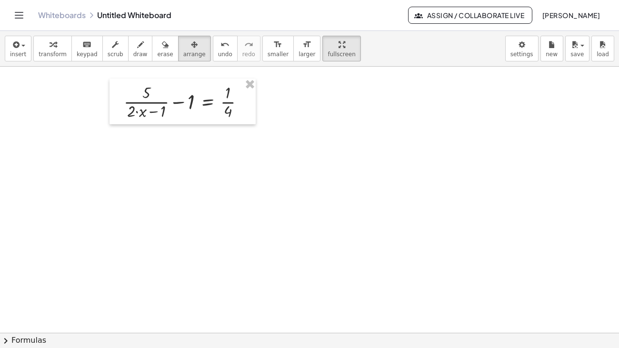
scroll to position [629, 0]
click at [21, 36] on button "insert" at bounding box center [18, 49] width 27 height 26
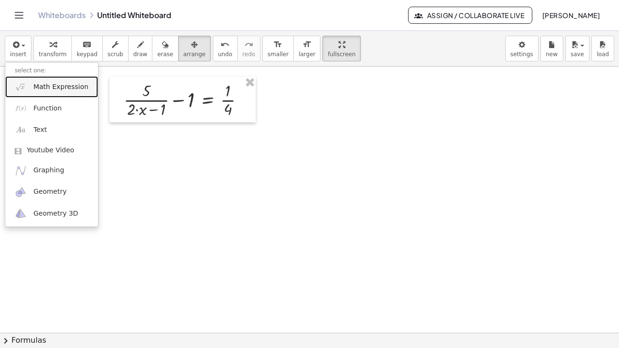
click at [30, 76] on link "Math Expression" at bounding box center [51, 86] width 93 height 21
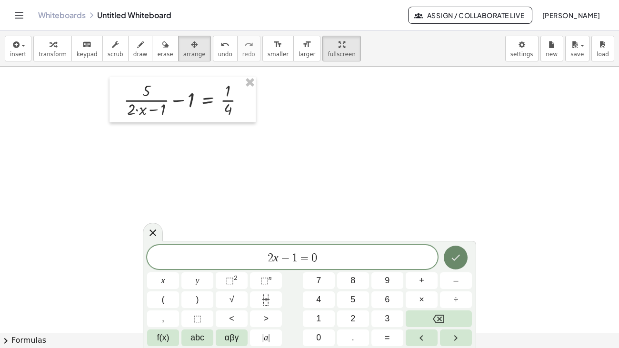
click at [462, 261] on button "Done" at bounding box center [456, 258] width 24 height 24
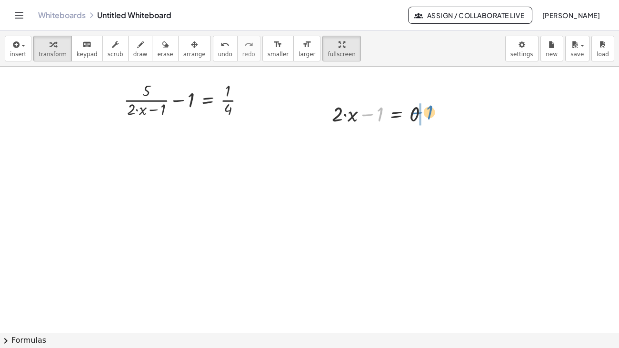
drag, startPoint x: 376, startPoint y: 83, endPoint x: 426, endPoint y: 81, distance: 49.6
click at [426, 99] on div at bounding box center [384, 113] width 114 height 28
drag, startPoint x: 363, startPoint y: 112, endPoint x: 414, endPoint y: 136, distance: 55.6
drag, startPoint x: 379, startPoint y: 149, endPoint x: 143, endPoint y: 86, distance: 244.1
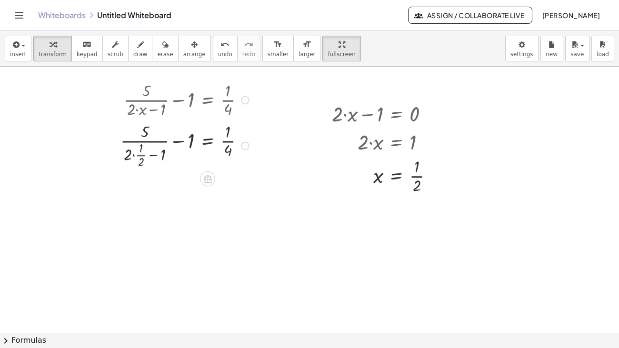
click at [133, 126] on div at bounding box center [186, 145] width 141 height 50
click at [139, 175] on div at bounding box center [186, 195] width 141 height 50
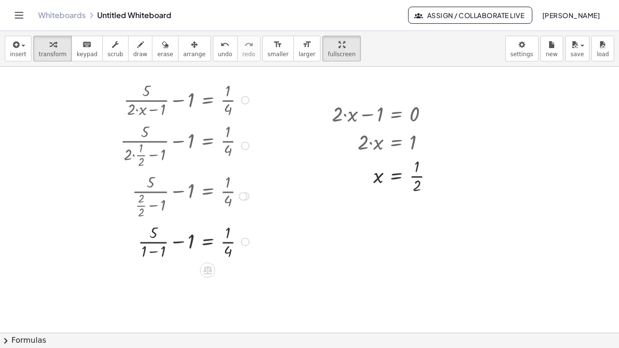
click at [153, 221] on div at bounding box center [186, 241] width 141 height 41
click at [161, 261] on div at bounding box center [186, 281] width 141 height 41
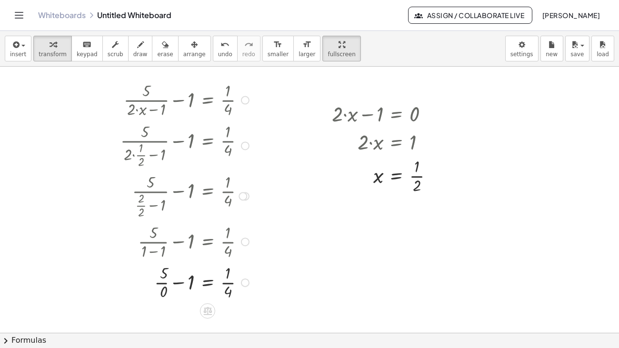
click at [161, 261] on div at bounding box center [186, 281] width 141 height 41
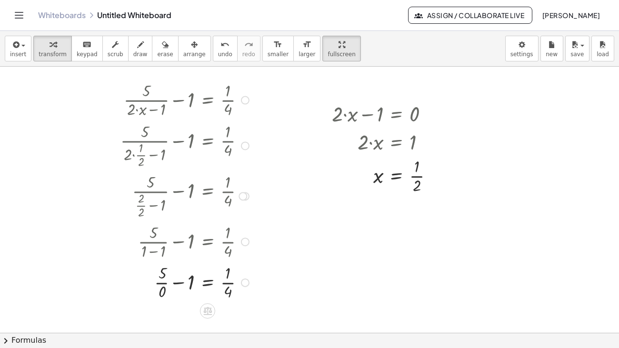
click at [161, 261] on div at bounding box center [186, 281] width 141 height 41
click at [218, 51] on span "undo" at bounding box center [225, 54] width 14 height 7
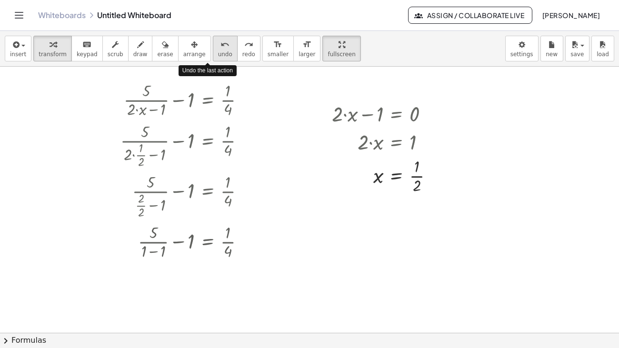
click at [218, 51] on span "undo" at bounding box center [225, 54] width 14 height 7
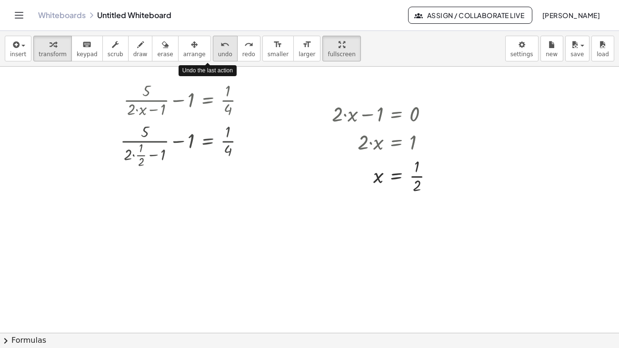
click at [218, 51] on span "undo" at bounding box center [225, 54] width 14 height 7
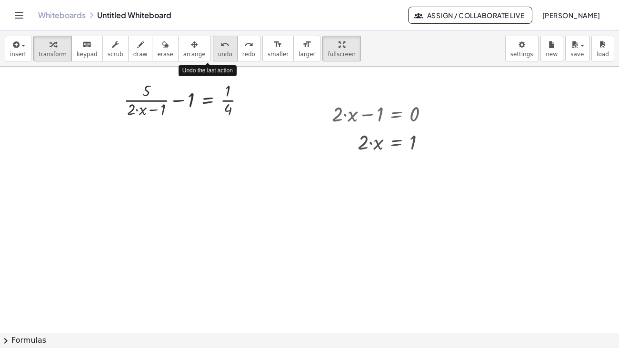
click at [218, 51] on span "undo" at bounding box center [225, 54] width 14 height 7
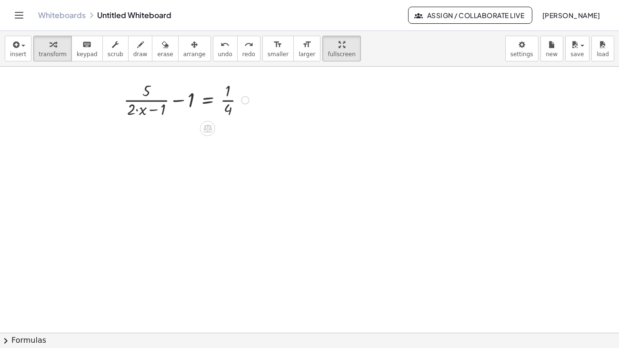
click at [247, 96] on div at bounding box center [245, 100] width 9 height 9
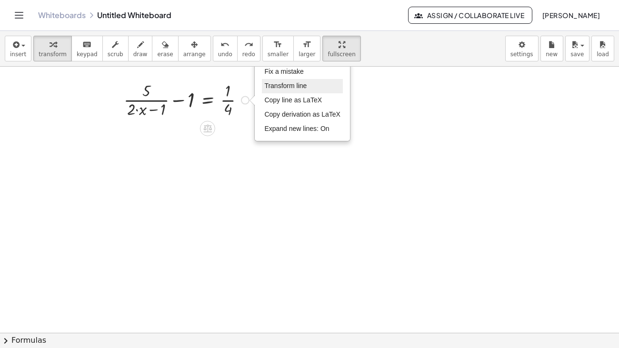
click at [286, 82] on span "Transform line" at bounding box center [285, 86] width 42 height 8
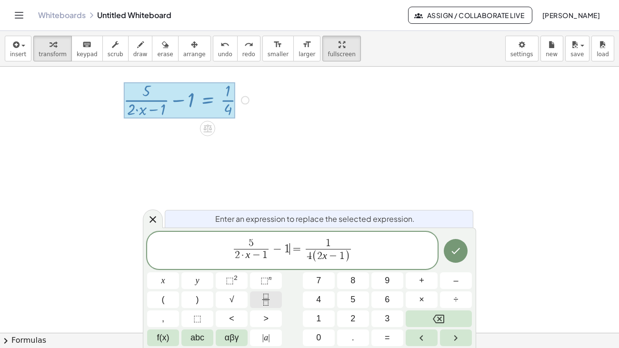
click at [270, 301] on icon "Fraction" at bounding box center [266, 300] width 12 height 12
click at [235, 240] on span "5" at bounding box center [229, 244] width 51 height 10
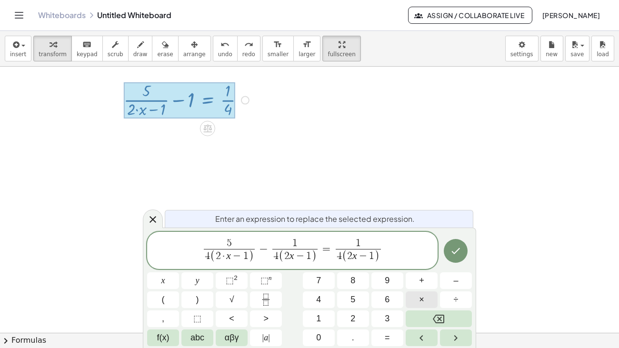
click at [418, 299] on button "×" at bounding box center [422, 299] width 32 height 17
click at [297, 247] on span "1" at bounding box center [294, 244] width 45 height 10
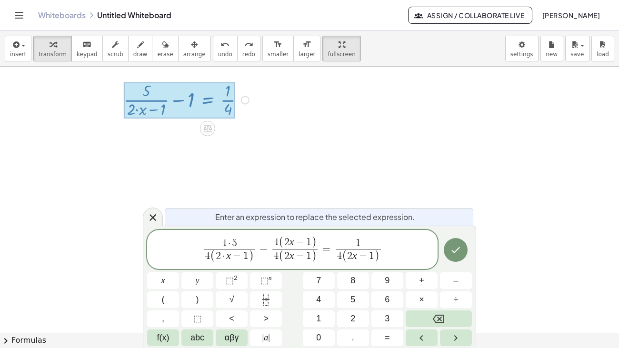
click at [364, 243] on span "1" at bounding box center [358, 244] width 45 height 10
click at [453, 246] on icon "Done" at bounding box center [455, 249] width 11 height 11
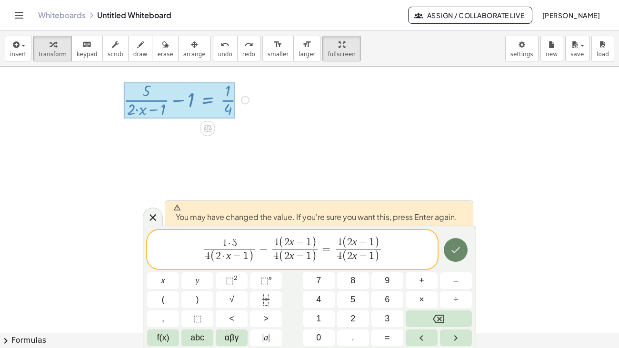
click at [456, 247] on icon "Done" at bounding box center [455, 249] width 11 height 11
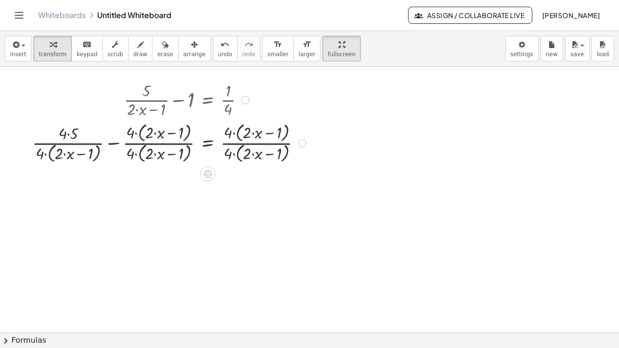
click at [302, 139] on div "Fix a mistake Transform line Copy line as LaTeX Copy derivation as LaTeX Expand…" at bounding box center [302, 143] width 9 height 9
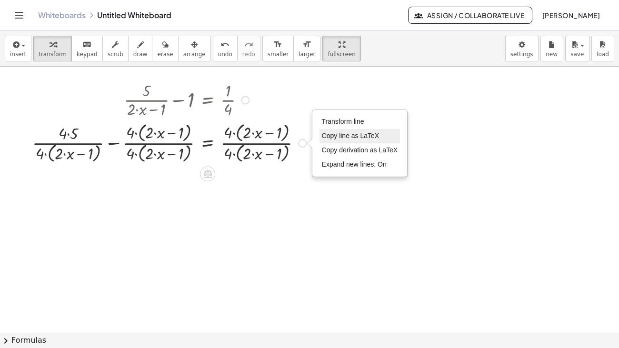
click at [346, 132] on span "Copy line as LaTeX" at bounding box center [351, 136] width 58 height 8
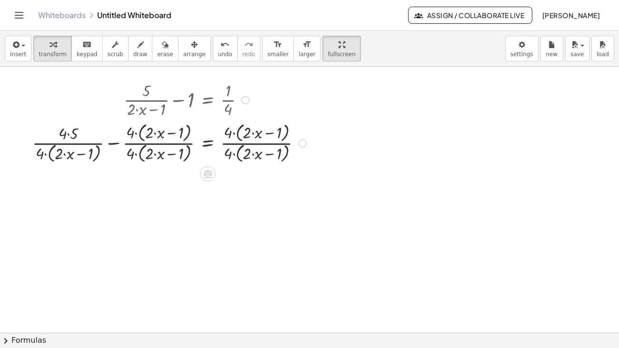
click at [301, 139] on div "Copied done" at bounding box center [302, 143] width 9 height 9
click at [300, 139] on div "Transform line Copy line as LaTeX Copy derivation as LaTeX Expand new lines: On" at bounding box center [302, 143] width 9 height 9
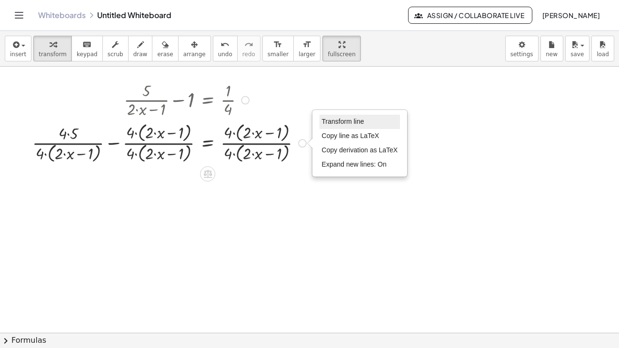
click at [336, 118] on span "Transform line" at bounding box center [343, 122] width 42 height 8
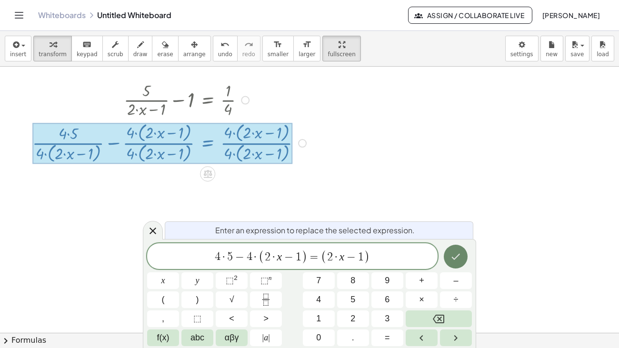
click at [450, 257] on icon "Done" at bounding box center [455, 256] width 11 height 11
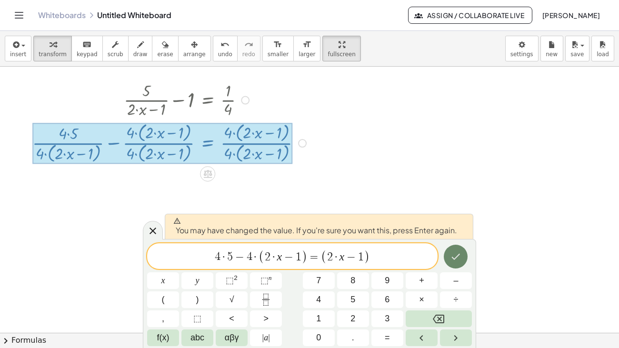
click at [453, 251] on icon "Done" at bounding box center [455, 256] width 11 height 11
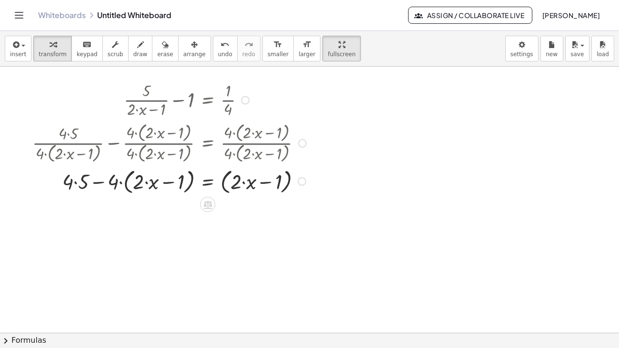
click at [75, 165] on div at bounding box center [171, 180] width 286 height 31
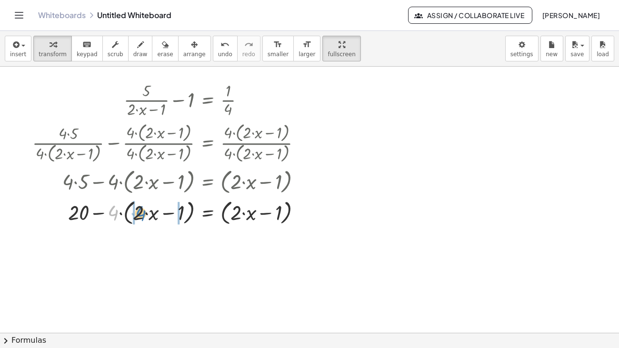
drag, startPoint x: 112, startPoint y: 183, endPoint x: 140, endPoint y: 183, distance: 27.6
click at [140, 196] on div at bounding box center [171, 211] width 286 height 31
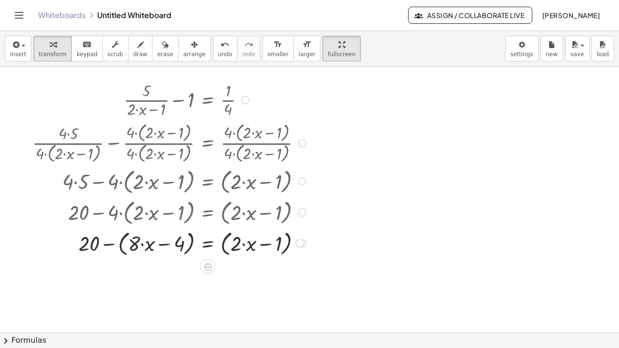
click at [154, 227] on div at bounding box center [171, 242] width 286 height 31
drag, startPoint x: 110, startPoint y: 214, endPoint x: 144, endPoint y: 214, distance: 33.3
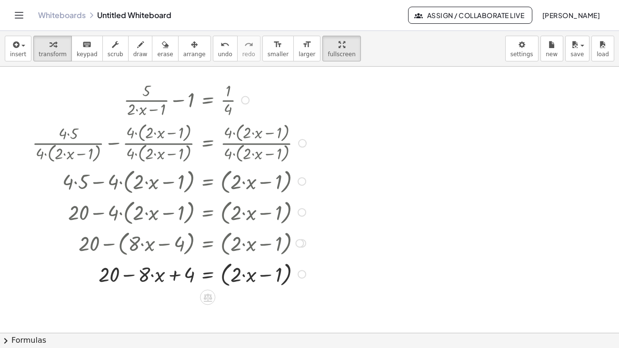
click at [223, 258] on div at bounding box center [171, 273] width 286 height 31
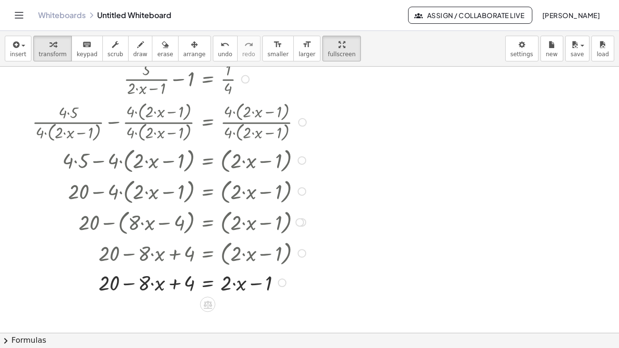
scroll to position [644, 0]
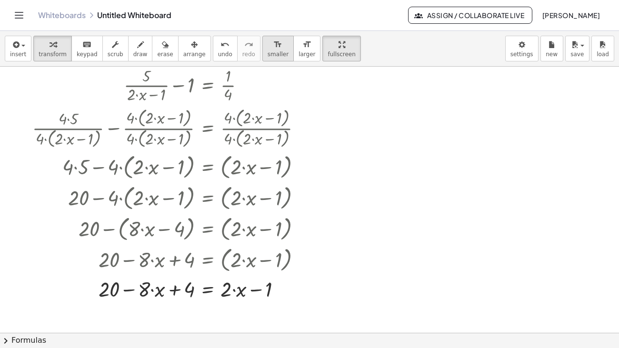
click at [268, 51] on span "smaller" at bounding box center [278, 54] width 21 height 7
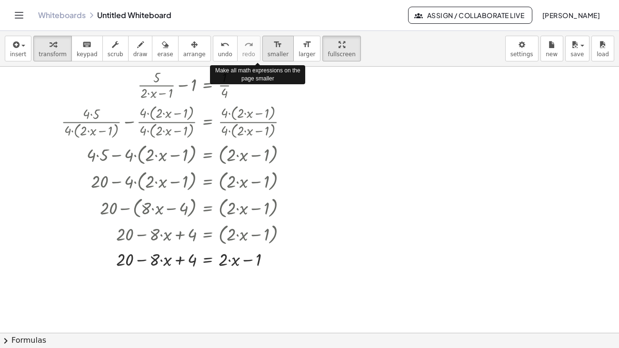
click at [268, 51] on span "smaller" at bounding box center [278, 54] width 21 height 7
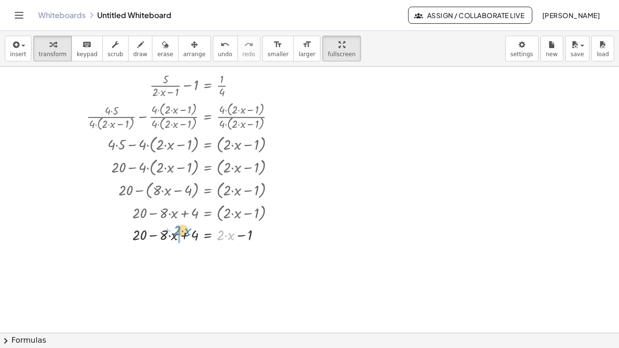
drag, startPoint x: 223, startPoint y: 205, endPoint x: 180, endPoint y: 201, distance: 43.0
click at [180, 224] on div at bounding box center [183, 234] width 203 height 21
drag, startPoint x: 112, startPoint y: 223, endPoint x: 242, endPoint y: 226, distance: 130.0
click at [242, 245] on div at bounding box center [185, 255] width 206 height 21
drag, startPoint x: 194, startPoint y: 227, endPoint x: 274, endPoint y: 223, distance: 79.6
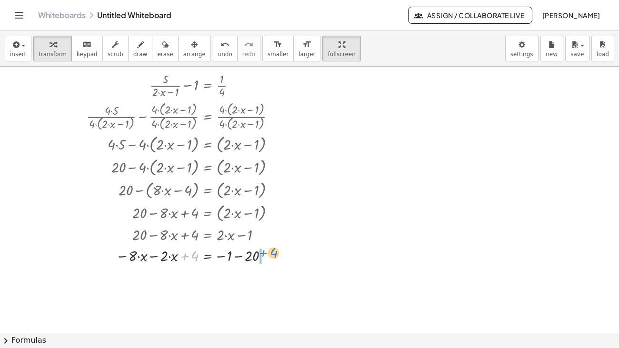
click at [274, 245] on div at bounding box center [185, 255] width 206 height 21
click at [174, 245] on div at bounding box center [190, 255] width 217 height 21
drag, startPoint x: 228, startPoint y: 246, endPoint x: 253, endPoint y: 245, distance: 25.2
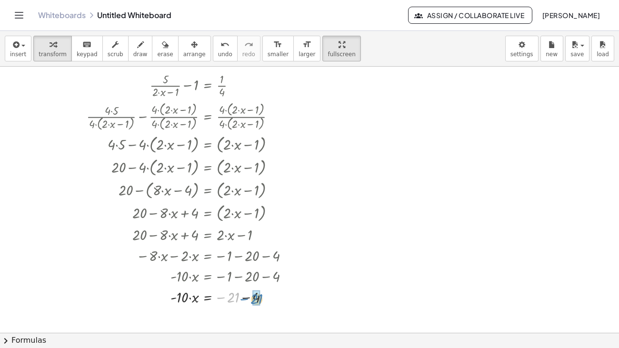
drag, startPoint x: 238, startPoint y: 265, endPoint x: 261, endPoint y: 267, distance: 23.4
click at [261, 286] on div at bounding box center [192, 296] width 220 height 21
drag, startPoint x: 181, startPoint y: 264, endPoint x: 224, endPoint y: 283, distance: 46.9
drag, startPoint x: 226, startPoint y: 297, endPoint x: 219, endPoint y: 290, distance: 10.4
click at [235, 320] on div at bounding box center [238, 323] width 6 height 6
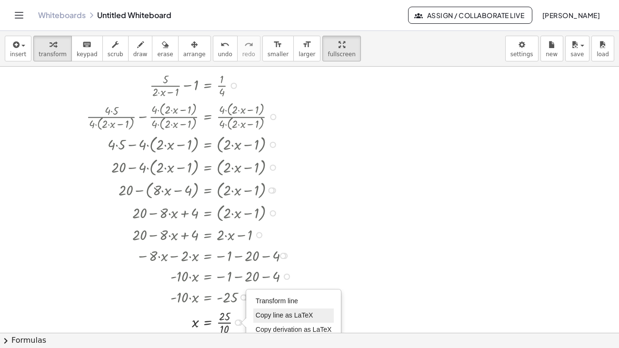
click at [260, 311] on span "Copy line as LaTeX" at bounding box center [285, 315] width 58 height 8
click at [237, 320] on div "Copied done" at bounding box center [238, 323] width 6 height 6
click at [267, 297] on span "Transform line" at bounding box center [277, 301] width 42 height 8
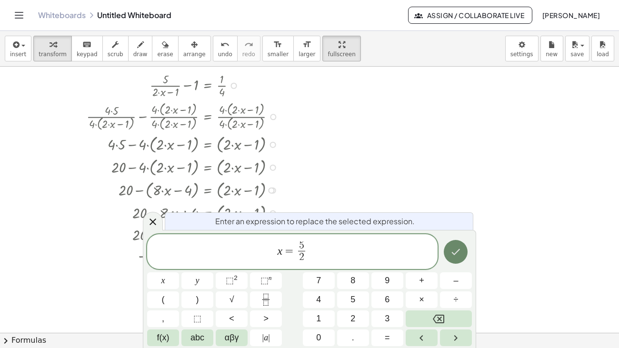
click at [456, 256] on icon "Done" at bounding box center [455, 251] width 11 height 11
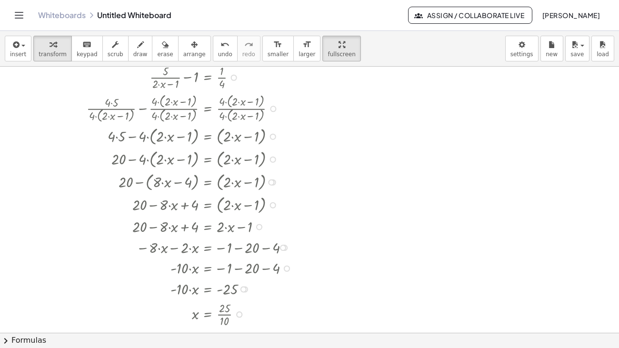
scroll to position [649, 0]
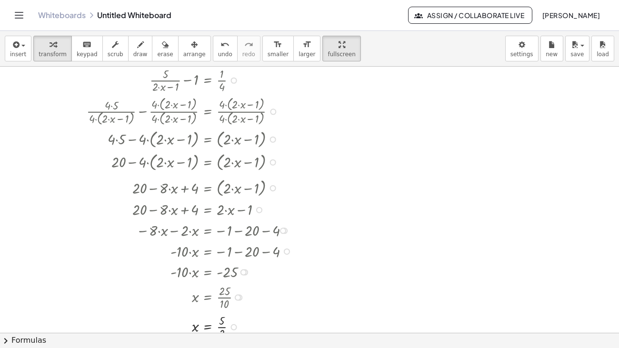
drag, startPoint x: 271, startPoint y: 178, endPoint x: 268, endPoint y: 154, distance: 24.0
click at [208, 188] on div "+ 20 − · 8 · x + 4 = ( + · 2 · x − 1 )" at bounding box center [208, 188] width 0 height 0
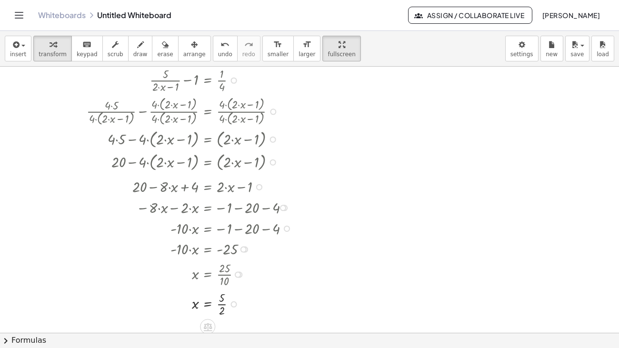
drag, startPoint x: 259, startPoint y: 176, endPoint x: 272, endPoint y: 153, distance: 26.7
click at [208, 187] on div "+ 20 − · 8 · x + 4 = + · 2 · x − 1" at bounding box center [208, 187] width 0 height 0
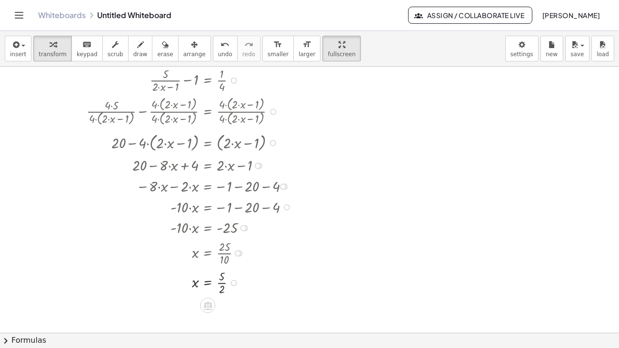
drag, startPoint x: 270, startPoint y: 132, endPoint x: 269, endPoint y: 110, distance: 22.5
click at [208, 143] on div "+ 20 − · 4 · ( + · 2 · x − 1 ) = ( + · 2 · x − 1 )" at bounding box center [208, 143] width 0 height 0
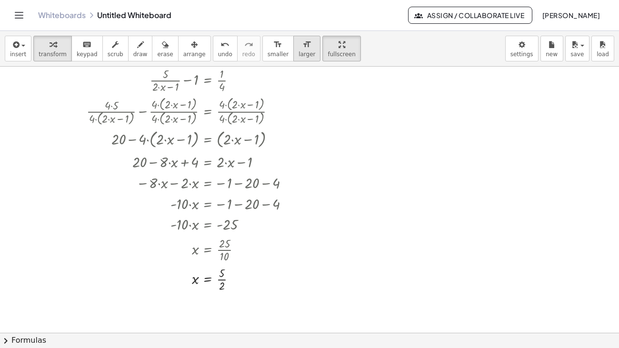
click at [293, 36] on button "format_size larger" at bounding box center [306, 49] width 27 height 26
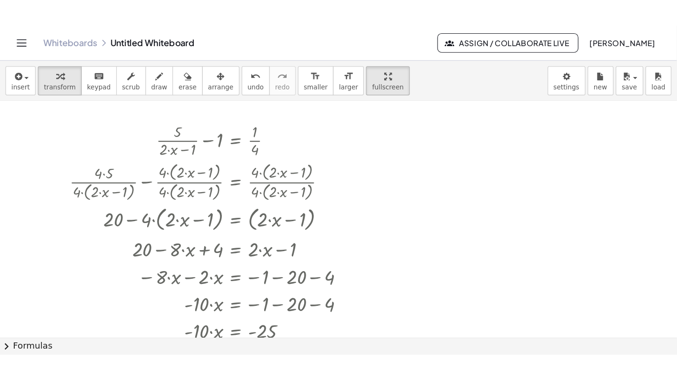
scroll to position [627, 0]
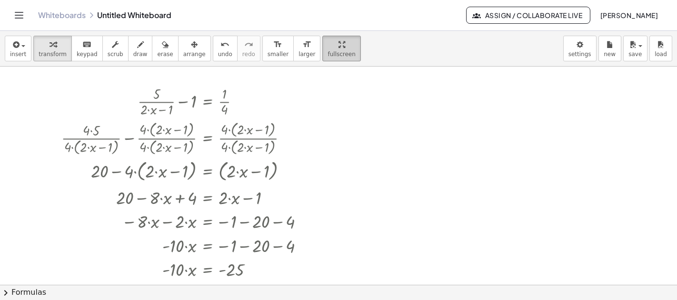
click at [328, 55] on span "fullscreen" at bounding box center [342, 54] width 28 height 7
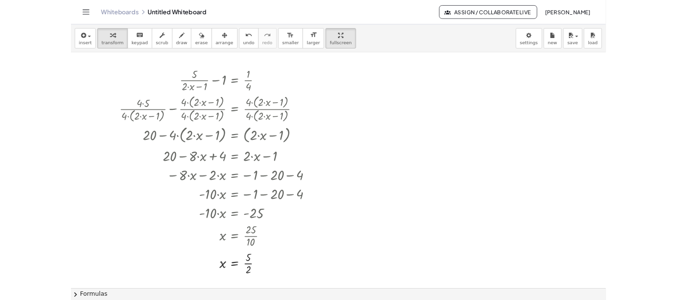
scroll to position [619, 0]
